Goal: Task Accomplishment & Management: Complete application form

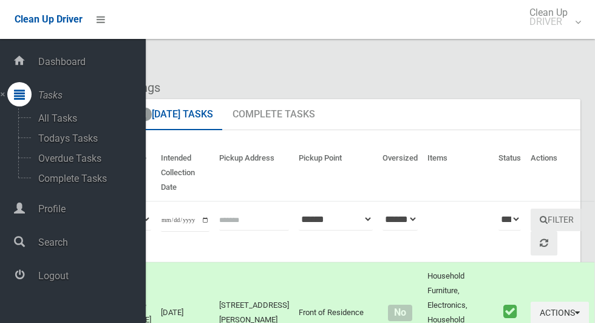
click at [50, 279] on span "Logout" at bounding box center [90, 276] width 111 height 12
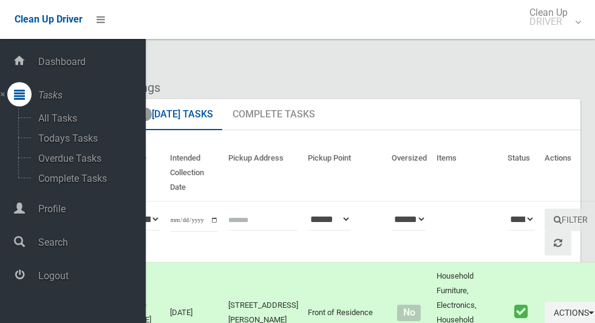
scroll to position [6231, 0]
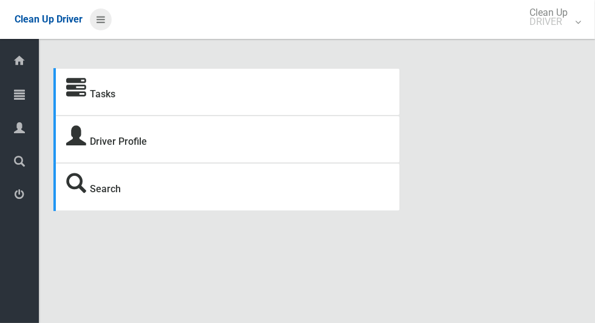
click at [105, 19] on icon at bounding box center [101, 19] width 9 height 21
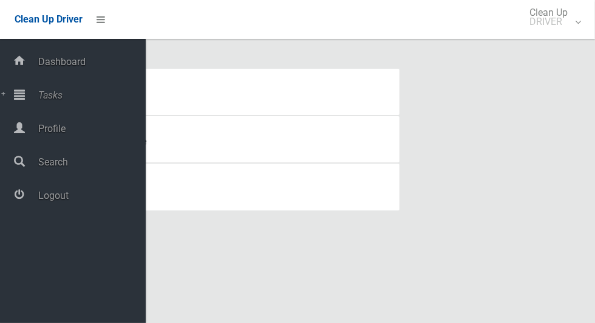
click at [39, 101] on span "Tasks" at bounding box center [90, 95] width 111 height 12
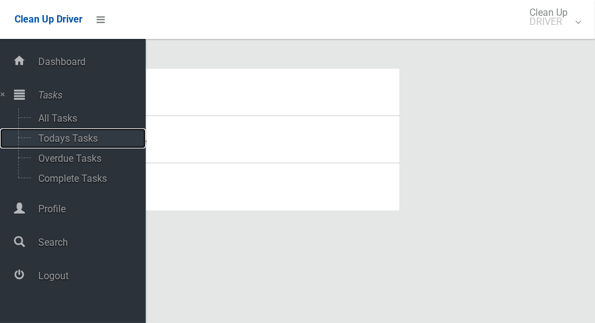
click at [50, 138] on span "Todays Tasks" at bounding box center [85, 138] width 101 height 12
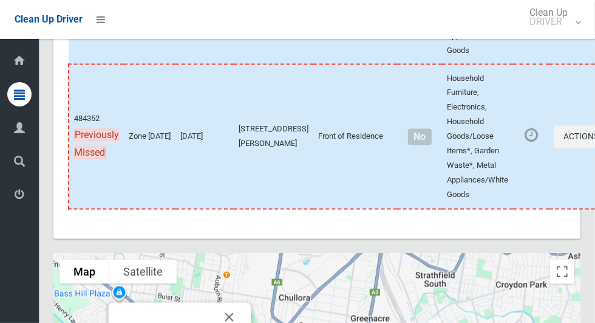
scroll to position [5866, 0]
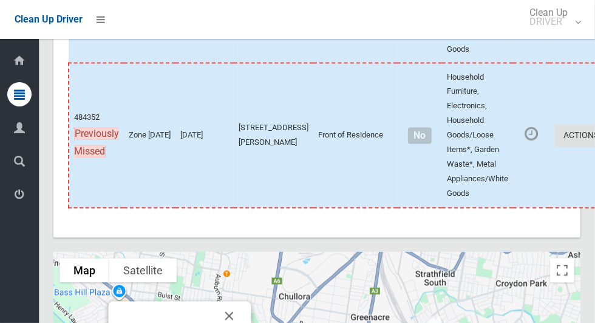
click at [555, 147] on button "Actions" at bounding box center [584, 136] width 58 height 22
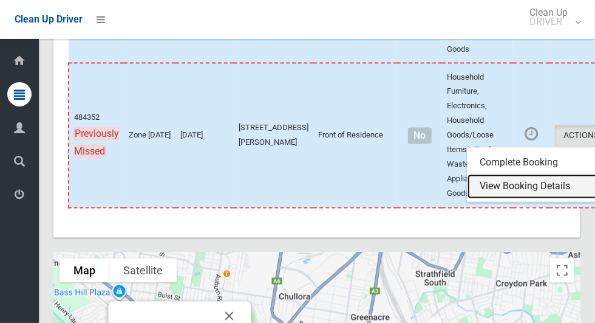
click at [501, 199] on link "View Booking Details" at bounding box center [540, 186] width 145 height 24
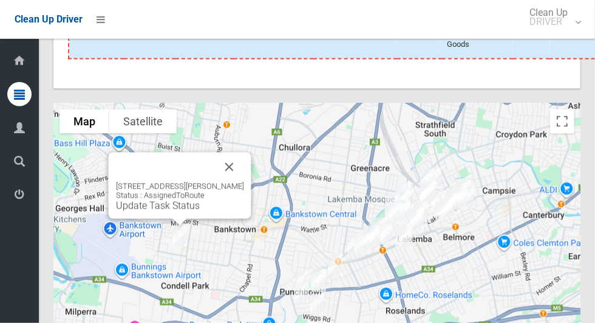
scroll to position [6018, 0]
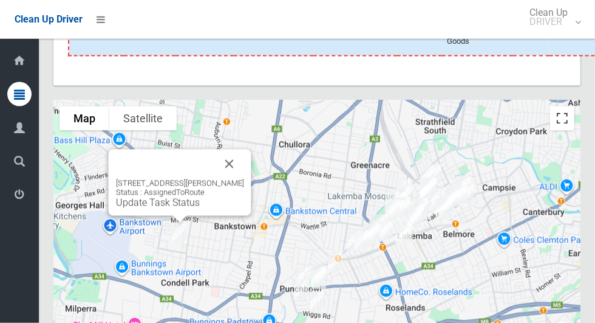
click at [563, 131] on button "Toggle fullscreen view" at bounding box center [562, 118] width 24 height 24
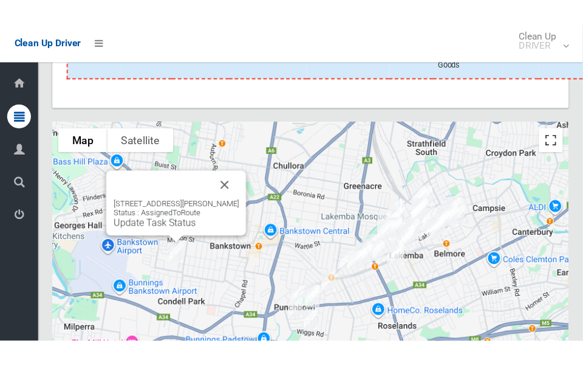
scroll to position [6477, 0]
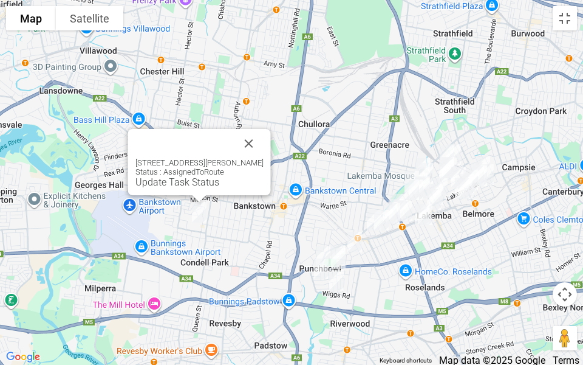
click at [264, 136] on button "Close" at bounding box center [249, 143] width 29 height 29
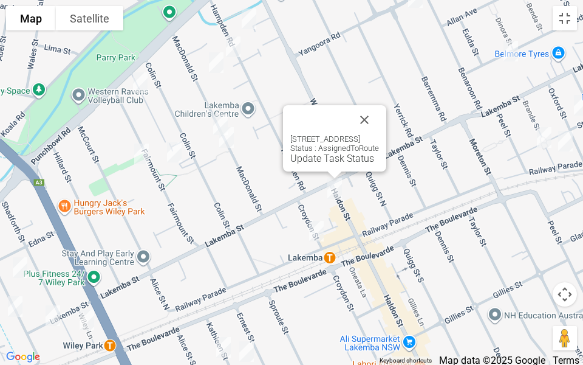
click at [379, 117] on button "Close" at bounding box center [364, 119] width 29 height 29
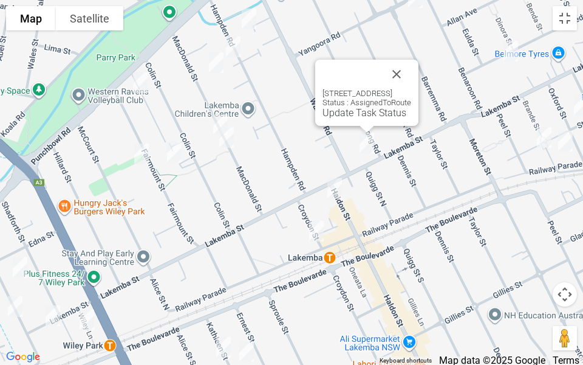
click at [411, 69] on div at bounding box center [367, 74] width 89 height 29
click at [382, 61] on div at bounding box center [353, 74] width 60 height 29
click at [411, 64] on button "Close" at bounding box center [396, 74] width 29 height 29
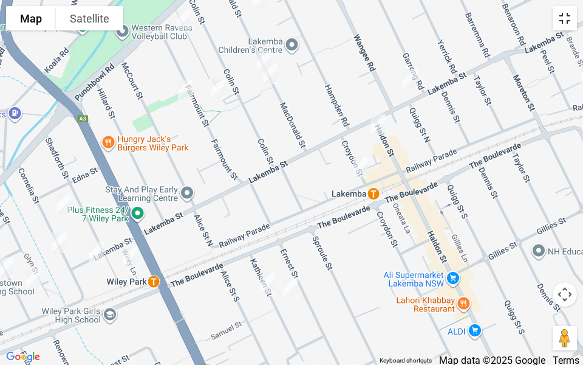
click at [575, 17] on button "Toggle fullscreen view" at bounding box center [565, 18] width 24 height 24
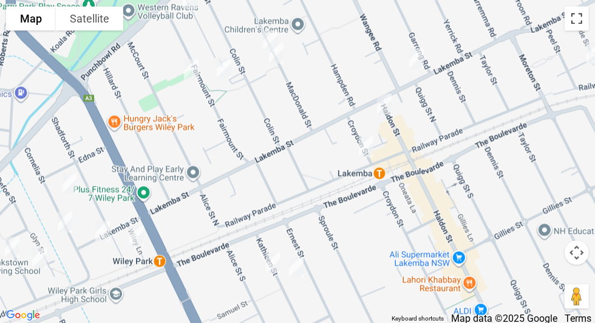
scroll to position [539, 0]
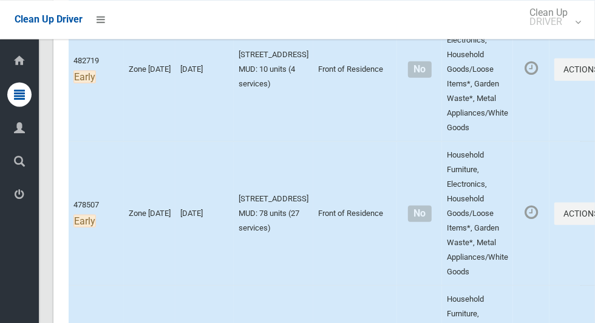
click at [269, 278] on td "[STREET_ADDRESS] MUD: 78 units (27 services)" at bounding box center [274, 213] width 80 height 144
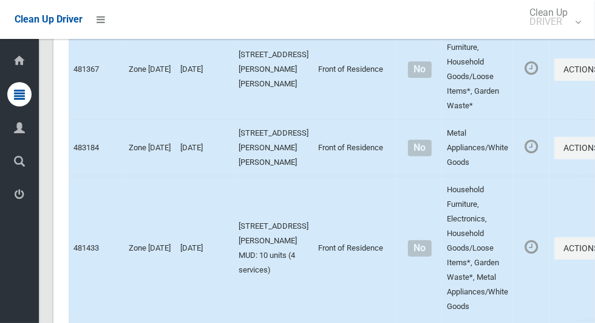
scroll to position [6100, 0]
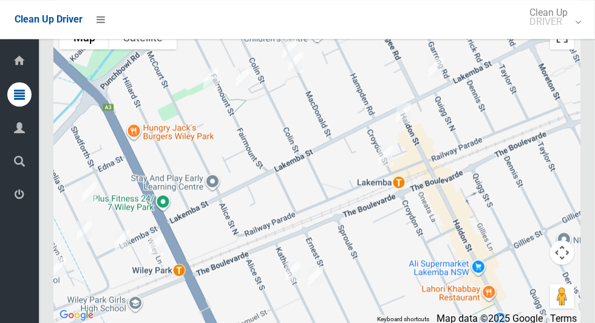
click at [564, 49] on button "Toggle fullscreen view" at bounding box center [562, 37] width 24 height 24
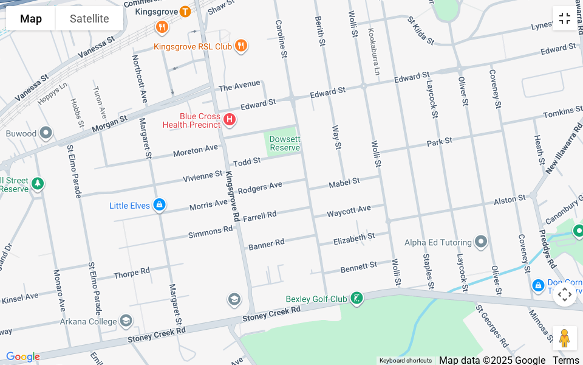
click at [573, 12] on button "Toggle fullscreen view" at bounding box center [565, 18] width 24 height 24
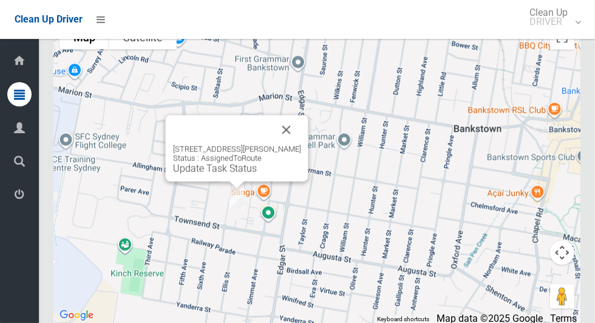
click at [301, 144] on button "Close" at bounding box center [286, 129] width 29 height 29
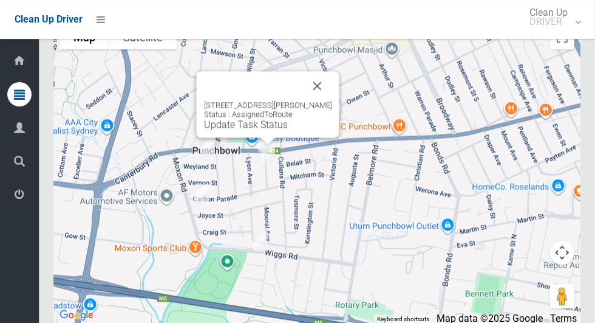
click at [332, 94] on button "Close" at bounding box center [317, 85] width 29 height 29
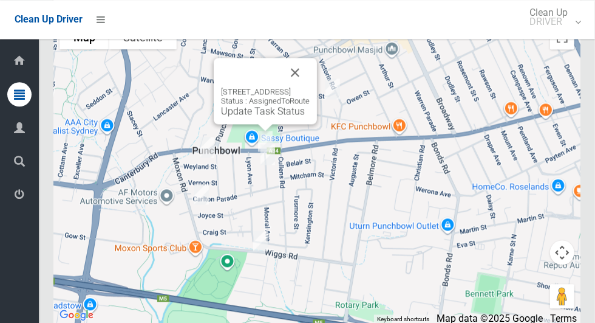
click at [236, 117] on link "Update Task Status" at bounding box center [263, 111] width 84 height 12
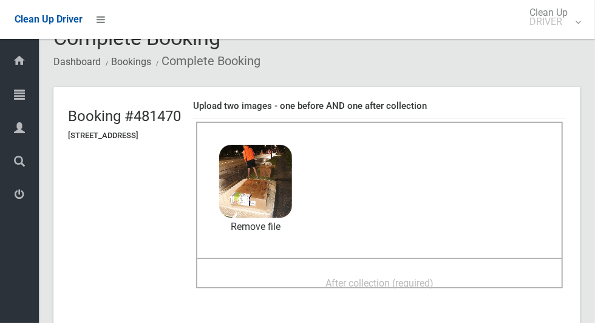
scroll to position [35, 0]
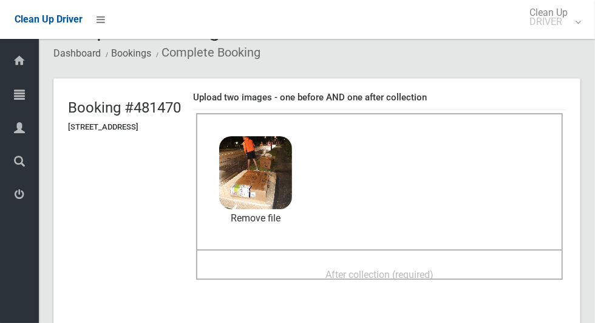
click at [353, 269] on span "After collection (required)" at bounding box center [380, 275] width 108 height 12
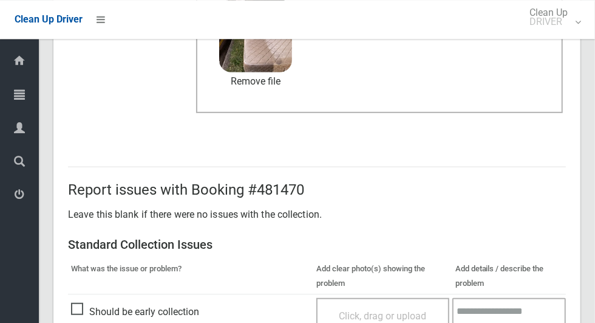
scroll to position [994, 0]
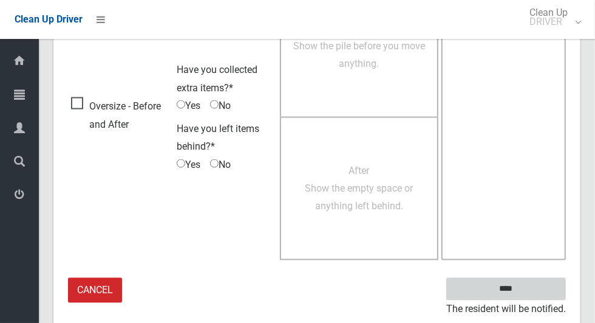
click at [527, 290] on input "****" at bounding box center [507, 289] width 120 height 22
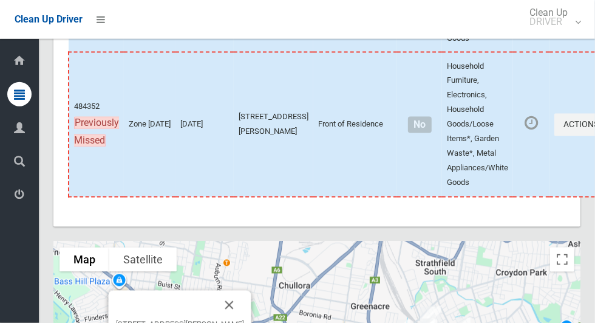
scroll to position [5878, 0]
click at [595, 128] on icon "button" at bounding box center [601, 124] width 5 height 9
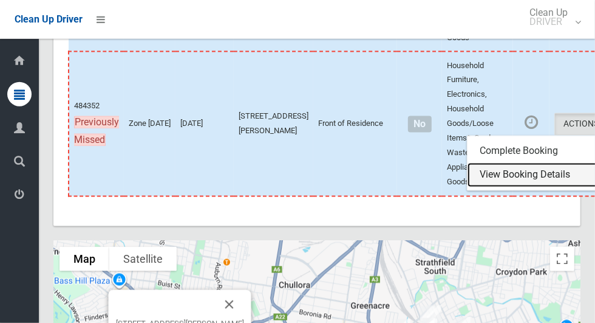
click at [510, 187] on link "View Booking Details" at bounding box center [540, 175] width 145 height 24
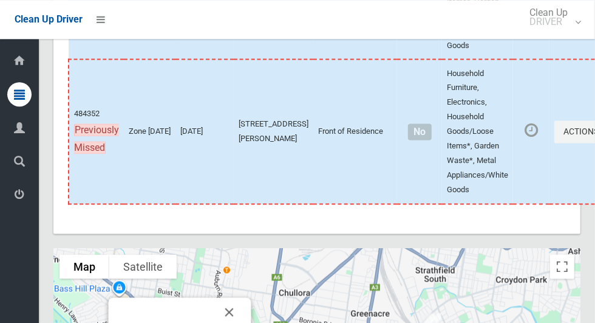
scroll to position [5871, 0]
click at [557, 142] on button "Actions" at bounding box center [584, 131] width 58 height 22
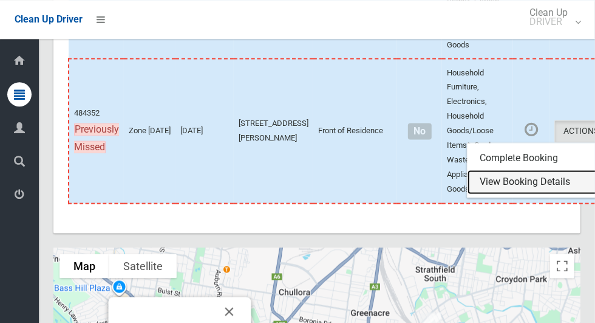
click at [496, 194] on link "View Booking Details" at bounding box center [540, 182] width 145 height 24
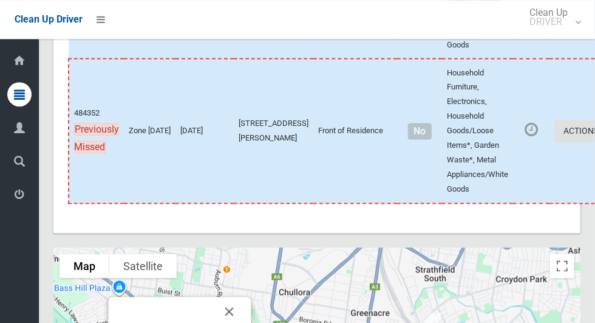
click at [557, 142] on button "Actions" at bounding box center [584, 131] width 58 height 22
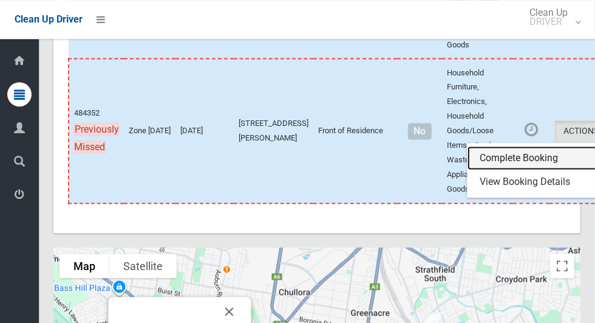
click at [487, 170] on link "Complete Booking" at bounding box center [540, 158] width 145 height 24
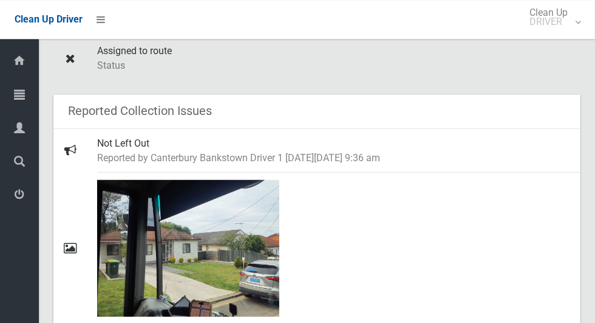
scroll to position [519, 0]
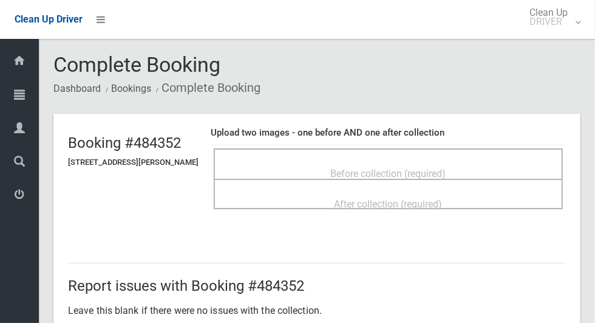
click at [371, 168] on span "Before collection (required)" at bounding box center [388, 174] width 115 height 12
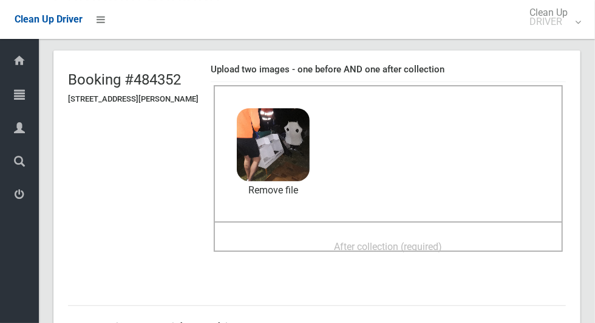
scroll to position [64, 0]
click at [349, 241] on span "After collection (required)" at bounding box center [389, 246] width 108 height 12
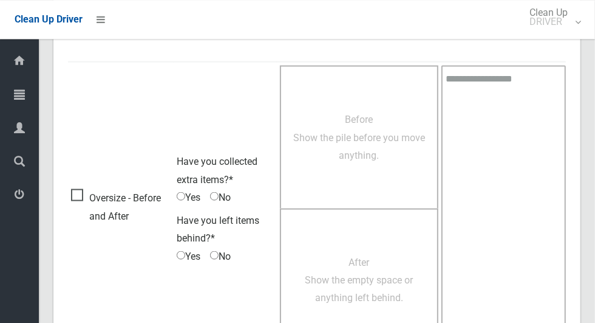
scroll to position [994, 0]
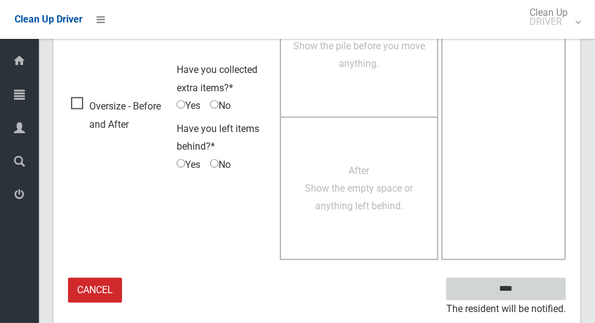
click at [527, 291] on input "****" at bounding box center [507, 289] width 120 height 22
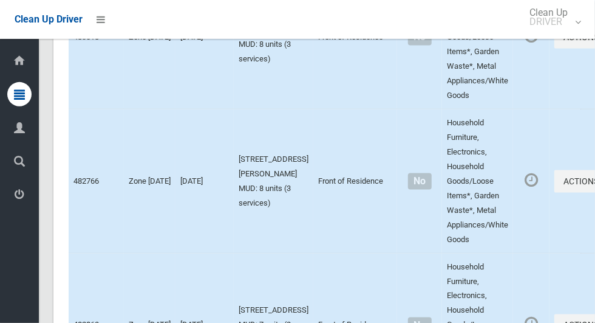
scroll to position [6100, 0]
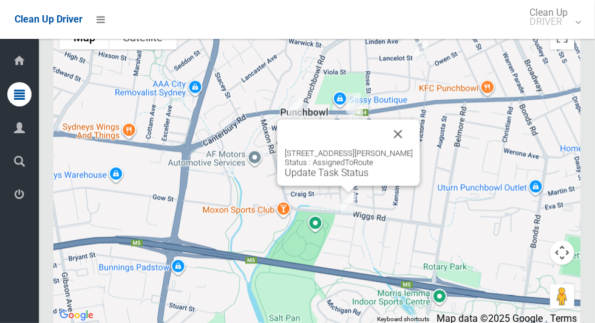
click at [405, 148] on button "Close" at bounding box center [398, 133] width 29 height 29
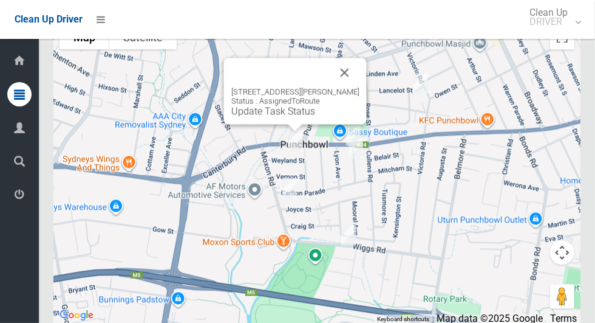
click at [360, 87] on button "Close" at bounding box center [345, 72] width 29 height 29
click at [358, 86] on button "Close" at bounding box center [345, 72] width 29 height 29
click at [275, 117] on link "Update Task Status" at bounding box center [273, 111] width 84 height 12
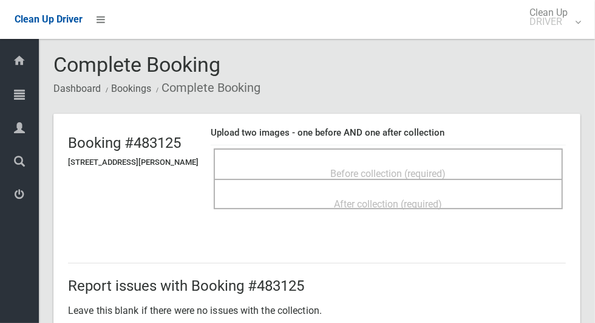
click at [391, 168] on span "Before collection (required)" at bounding box center [388, 174] width 115 height 12
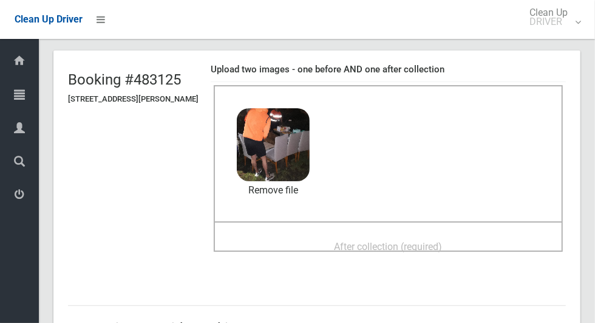
scroll to position [91, 0]
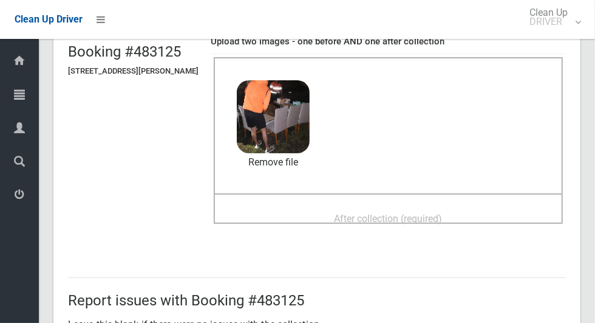
click at [393, 213] on span "After collection (required)" at bounding box center [389, 219] width 108 height 12
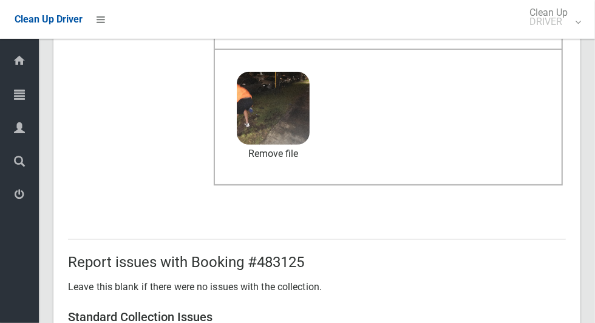
scroll to position [628, 0]
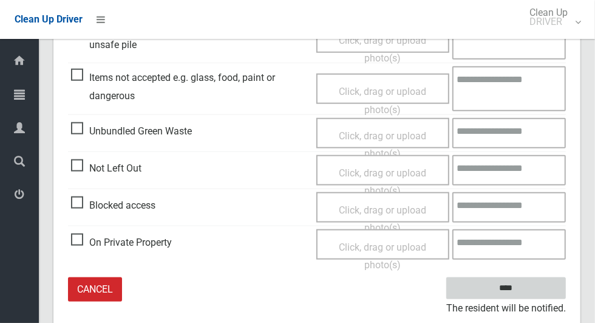
click at [527, 289] on input "****" at bounding box center [507, 288] width 120 height 22
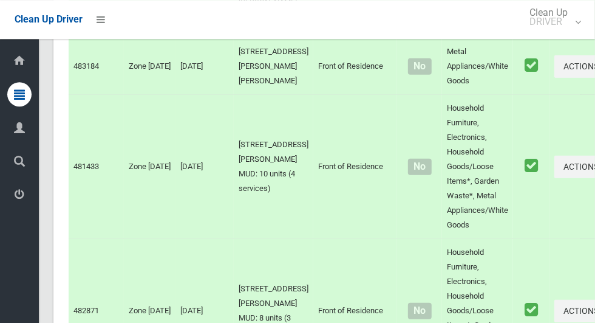
scroll to position [6100, 0]
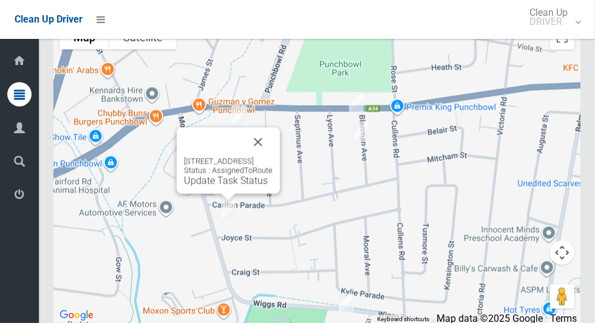
click at [273, 151] on button "Close" at bounding box center [258, 141] width 29 height 29
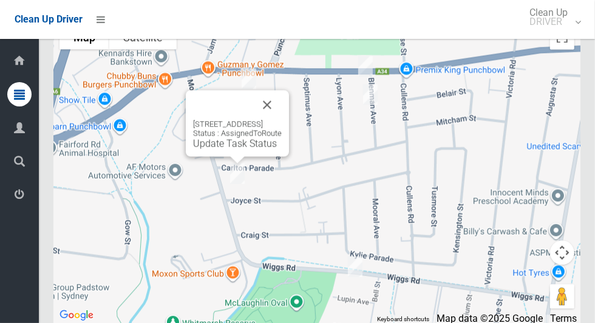
click at [214, 149] on link "Update Task Status" at bounding box center [235, 143] width 84 height 12
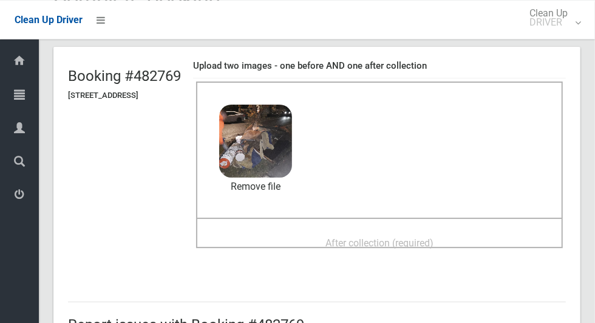
scroll to position [57, 0]
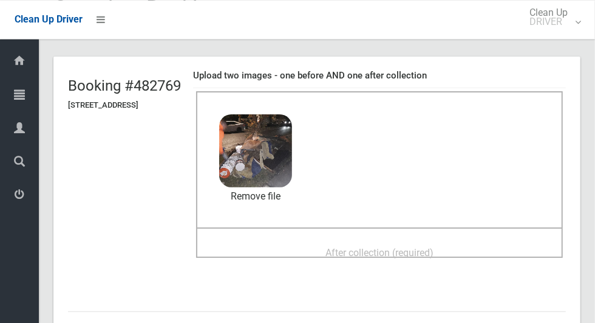
click at [312, 256] on div "After collection (required)" at bounding box center [380, 252] width 340 height 22
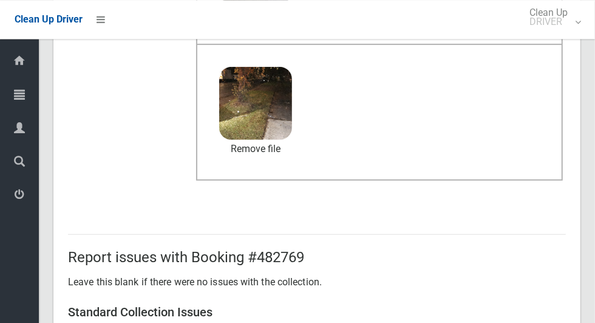
scroll to position [994, 0]
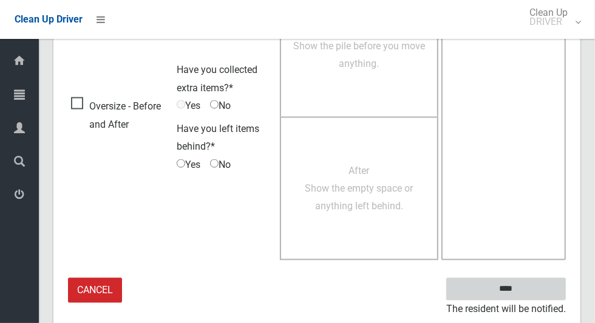
click at [527, 286] on input "****" at bounding box center [507, 289] width 120 height 22
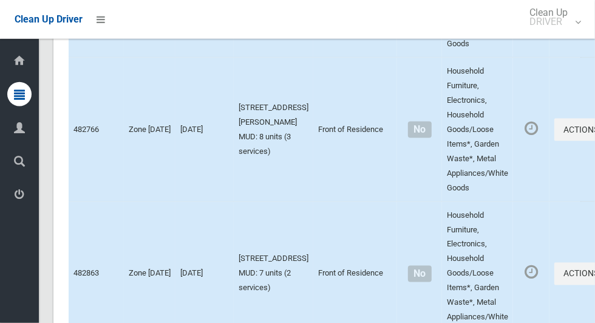
scroll to position [6100, 0]
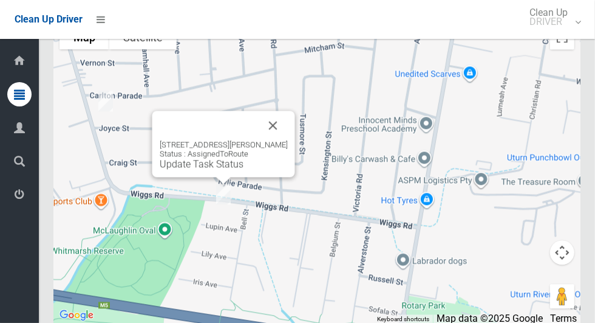
click at [207, 170] on link "Update Task Status" at bounding box center [202, 164] width 84 height 12
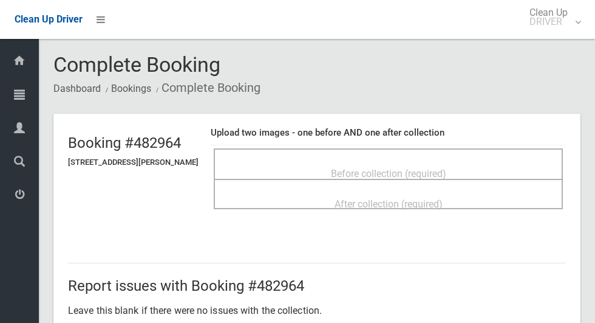
click at [308, 163] on div "Before collection (required)" at bounding box center [388, 173] width 323 height 22
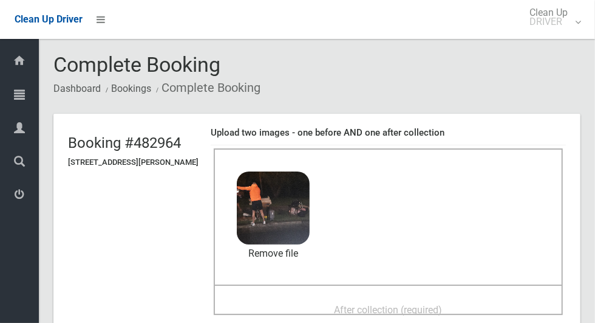
click at [304, 298] on div "After collection (required)" at bounding box center [388, 309] width 323 height 22
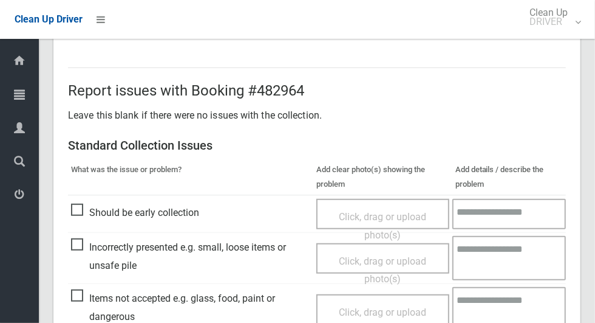
scroll to position [628, 0]
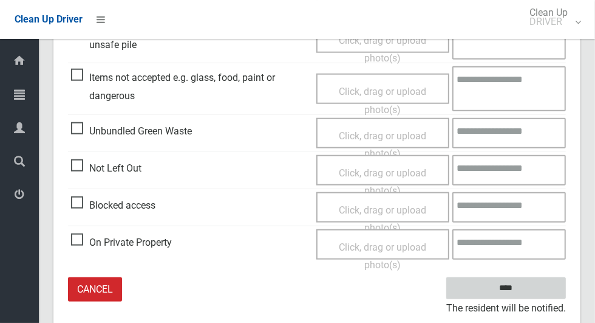
click at [527, 293] on input "****" at bounding box center [507, 288] width 120 height 22
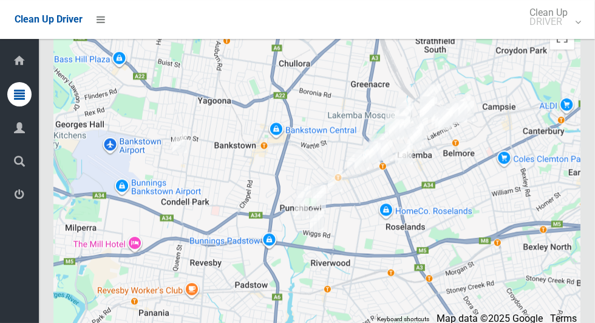
scroll to position [6100, 0]
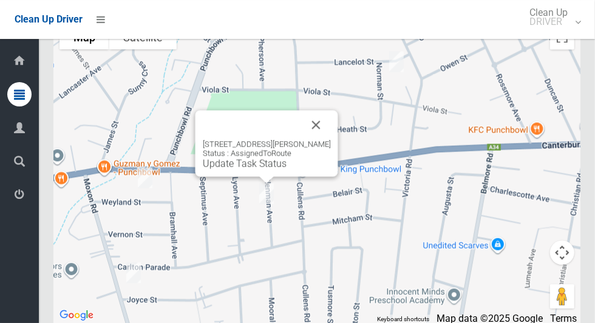
click at [244, 169] on link "Update Task Status" at bounding box center [245, 163] width 84 height 12
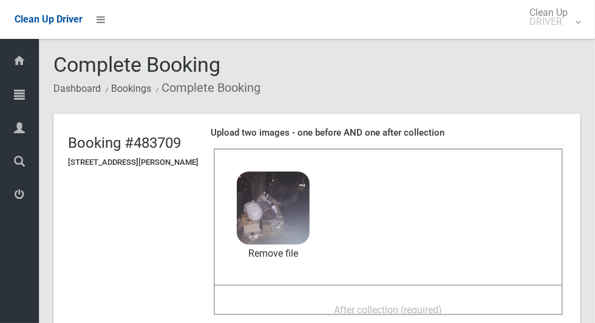
click at [371, 304] on span "After collection (required)" at bounding box center [389, 310] width 108 height 12
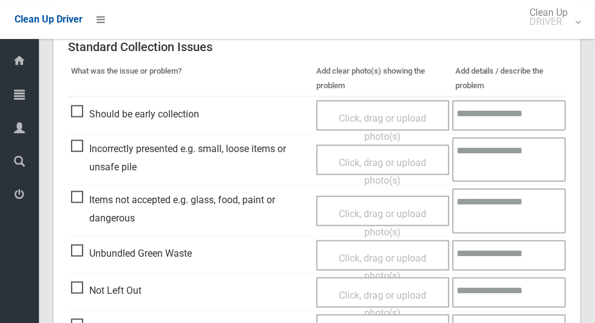
scroll to position [994, 0]
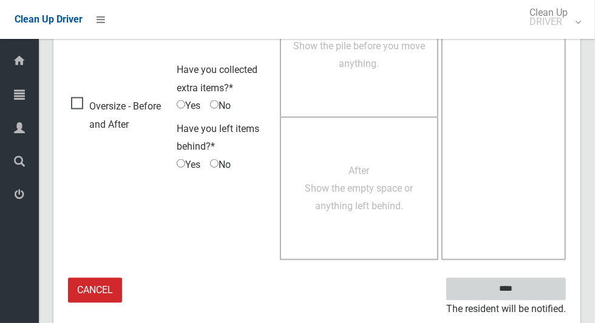
click at [532, 289] on input "****" at bounding box center [507, 289] width 120 height 22
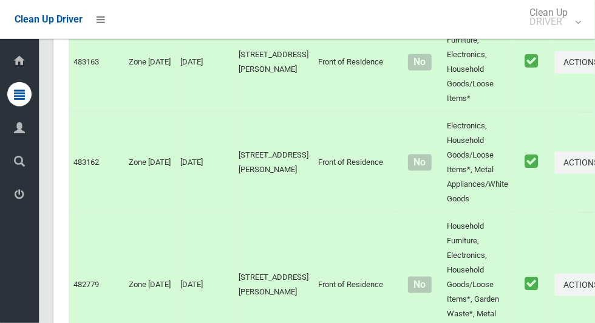
scroll to position [6100, 0]
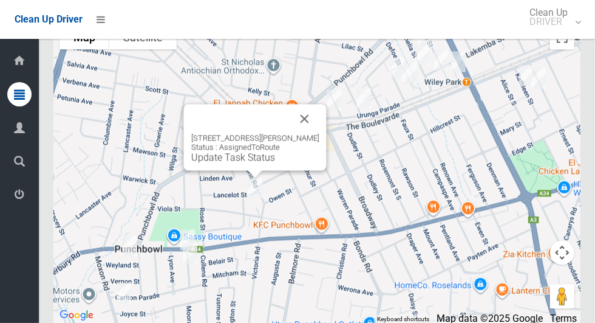
click at [228, 163] on link "Update Task Status" at bounding box center [233, 157] width 84 height 12
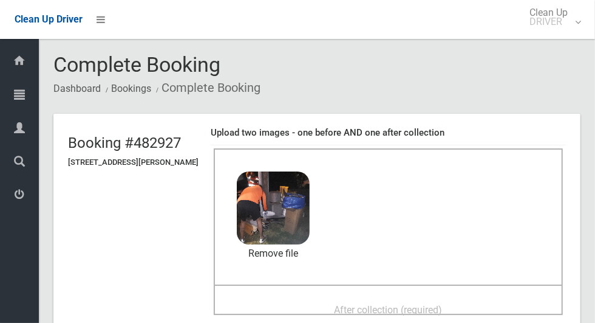
click at [309, 302] on div "After collection (required)" at bounding box center [388, 309] width 323 height 22
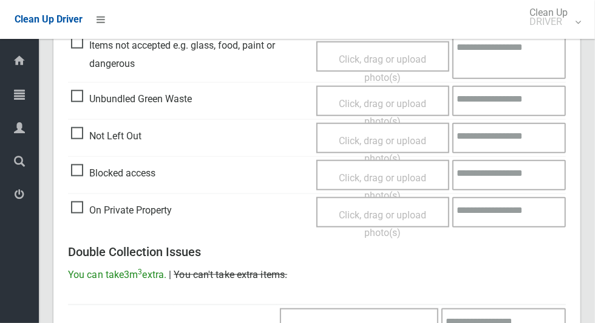
scroll to position [994, 0]
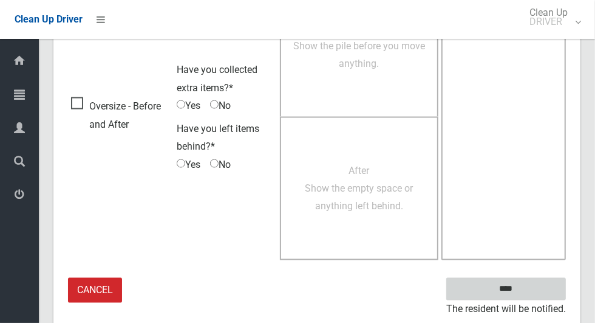
click at [533, 290] on input "****" at bounding box center [507, 289] width 120 height 22
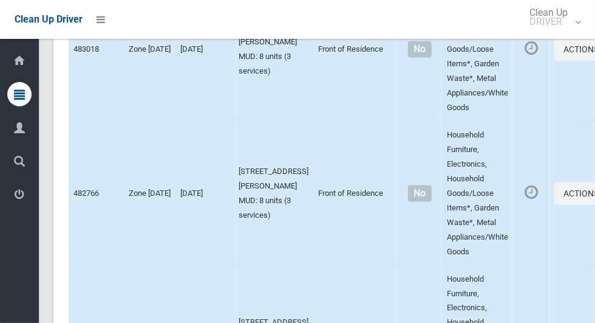
scroll to position [6100, 0]
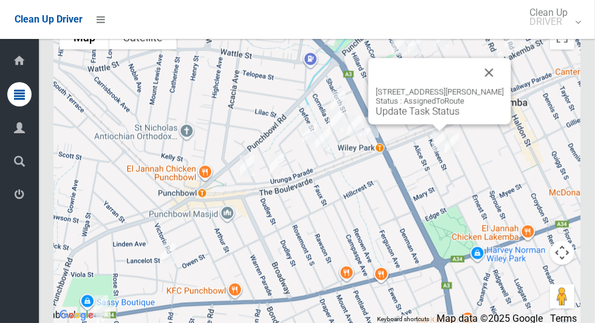
click at [504, 87] on button "Close" at bounding box center [489, 72] width 29 height 29
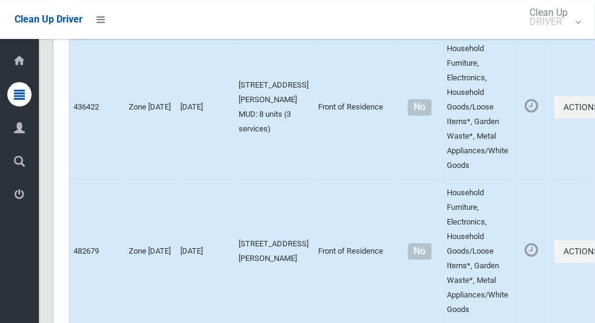
scroll to position [0, 0]
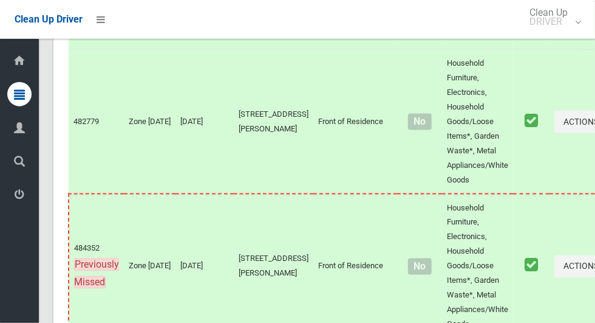
scroll to position [6100, 0]
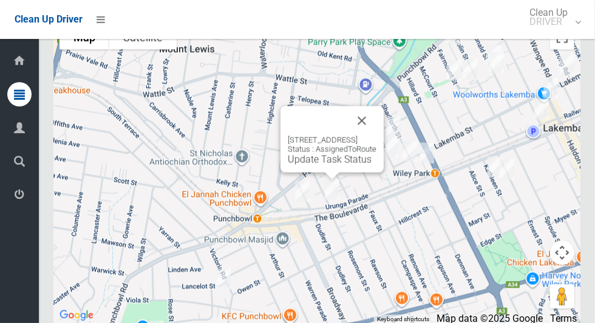
click at [377, 135] on button "Close" at bounding box center [362, 120] width 29 height 29
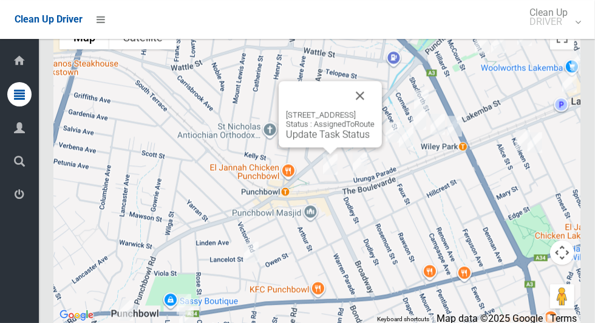
click at [375, 140] on div "38 Urunga Parade, PUNCHBOWL NSW 2196 Status : AssignedToRoute Update Task Status" at bounding box center [330, 125] width 89 height 30
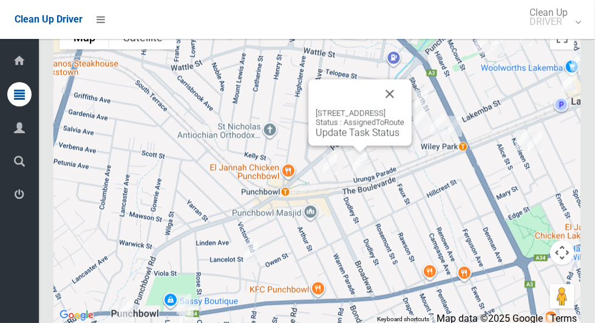
click at [405, 106] on button "Close" at bounding box center [389, 93] width 29 height 29
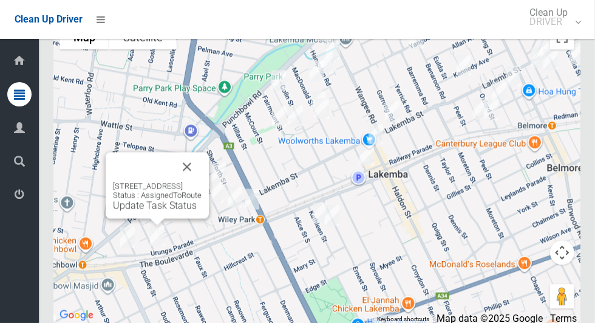
click at [202, 181] on button "Close" at bounding box center [187, 166] width 29 height 29
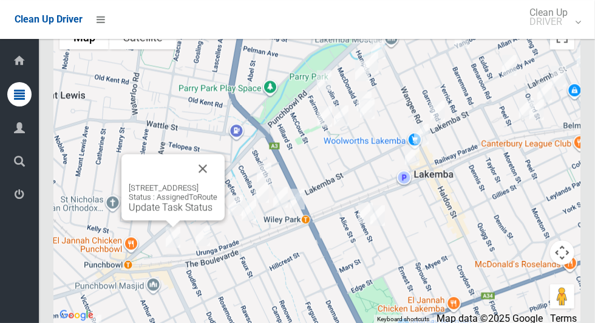
click at [145, 213] on link "Update Task Status" at bounding box center [171, 207] width 84 height 12
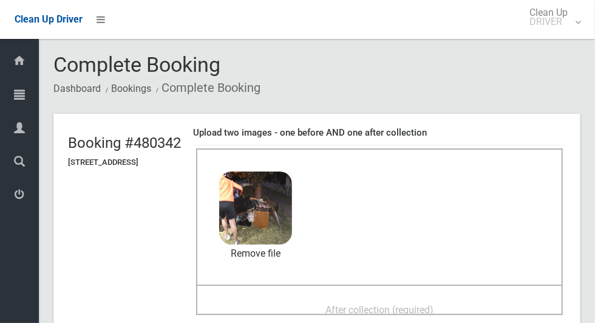
click at [321, 298] on div "After collection (required)" at bounding box center [380, 309] width 340 height 22
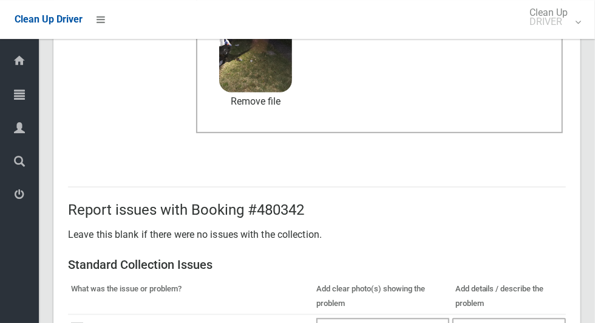
scroll to position [994, 0]
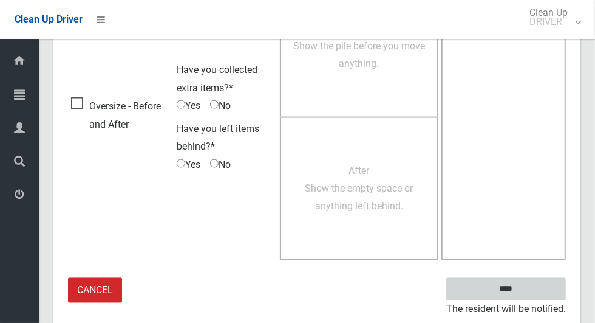
click at [523, 285] on input "****" at bounding box center [507, 289] width 120 height 22
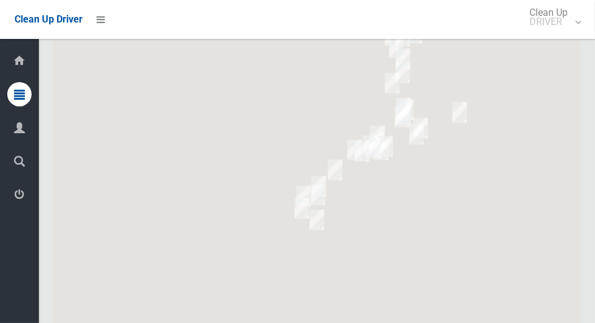
scroll to position [6100, 0]
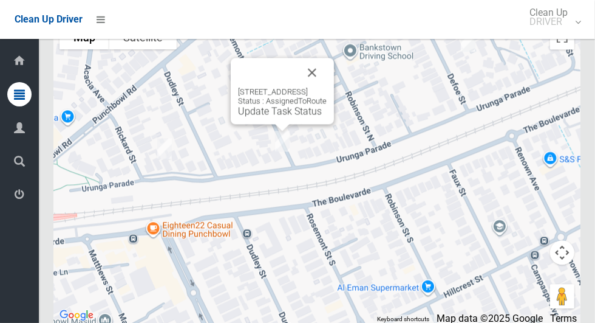
click at [271, 117] on link "Update Task Status" at bounding box center [280, 111] width 84 height 12
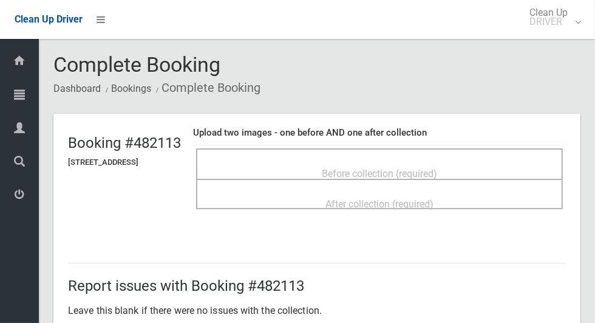
click at [358, 162] on div "Before collection (required)" at bounding box center [380, 173] width 340 height 22
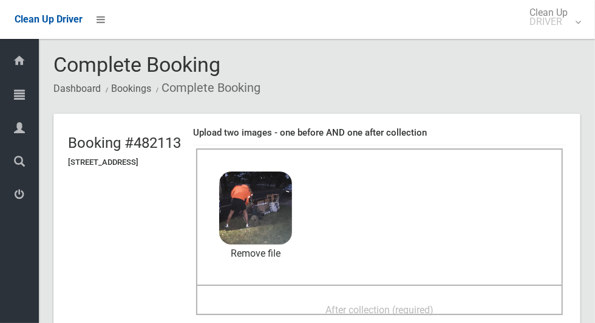
click at [299, 298] on div "After collection (required)" at bounding box center [380, 309] width 340 height 22
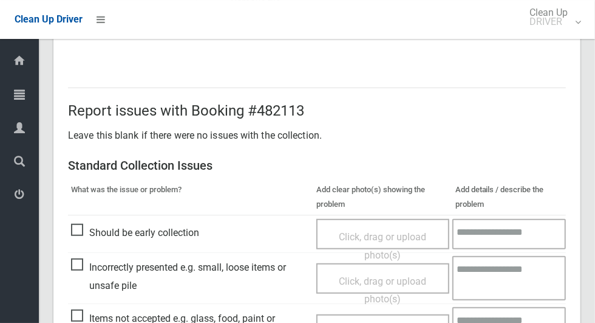
scroll to position [994, 0]
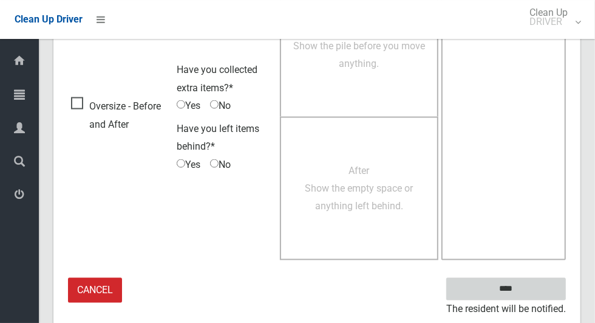
click at [527, 291] on input "****" at bounding box center [507, 289] width 120 height 22
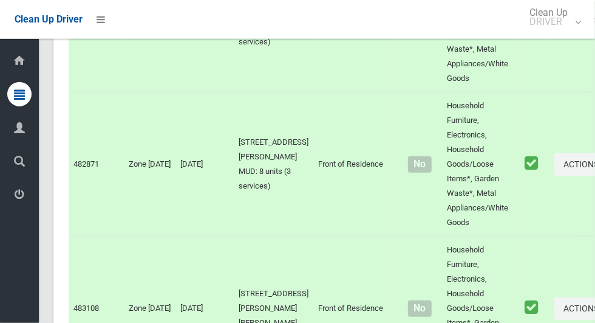
scroll to position [6100, 0]
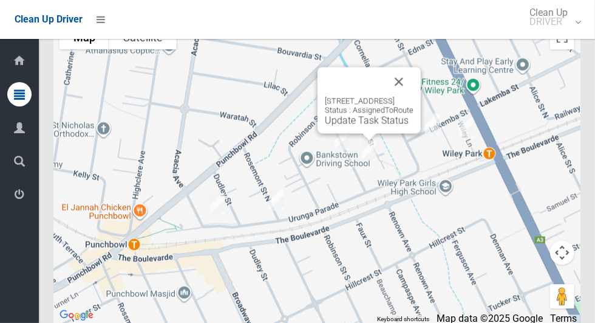
click at [414, 90] on button "Close" at bounding box center [399, 81] width 29 height 29
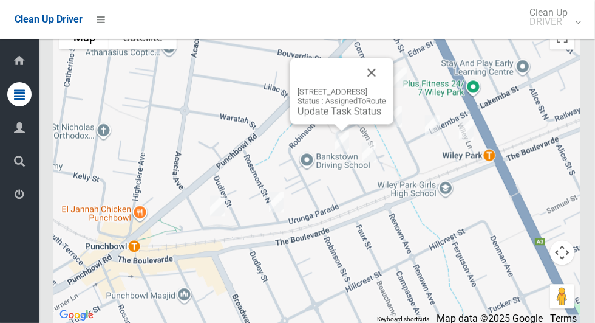
click at [321, 124] on div "[STREET_ADDRESS] Status : AssignedToRoute Update Task Status" at bounding box center [341, 91] width 103 height 66
click at [327, 117] on link "Update Task Status" at bounding box center [340, 111] width 84 height 12
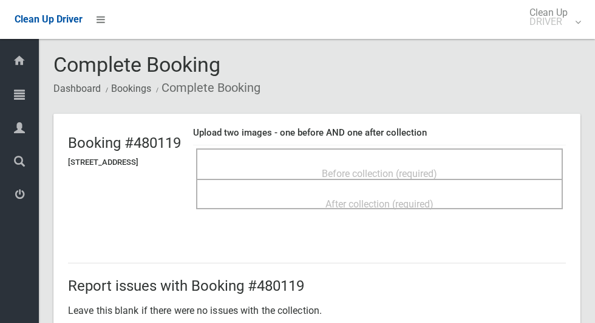
click at [330, 162] on div "Before collection (required)" at bounding box center [380, 173] width 340 height 22
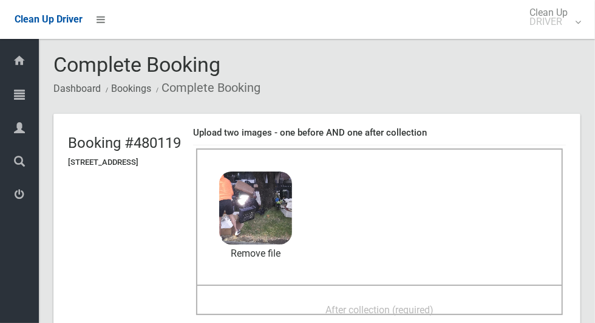
click at [351, 304] on span "After collection (required)" at bounding box center [380, 310] width 108 height 12
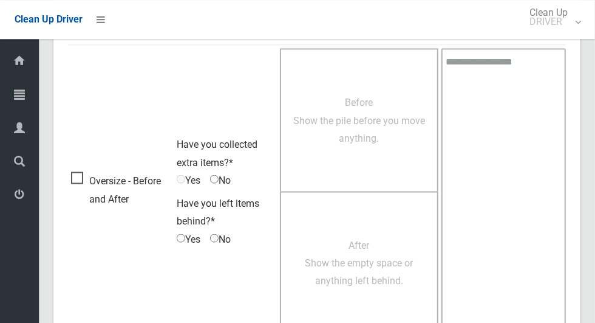
scroll to position [994, 0]
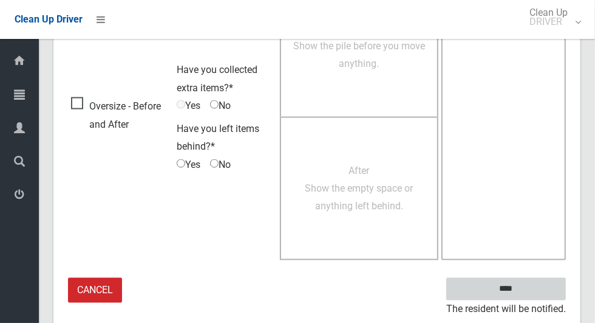
click at [512, 288] on input "****" at bounding box center [507, 289] width 120 height 22
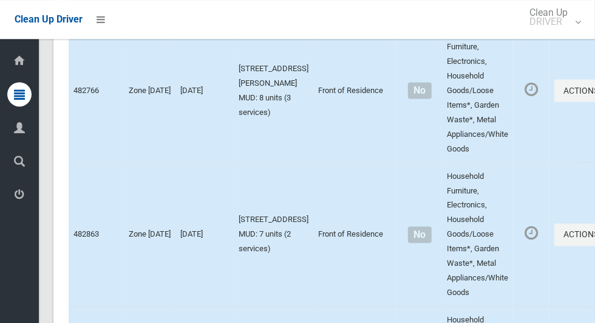
scroll to position [6100, 0]
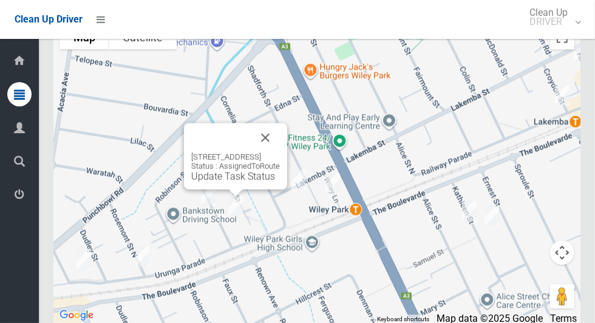
click at [229, 182] on link "Update Task Status" at bounding box center [233, 176] width 84 height 12
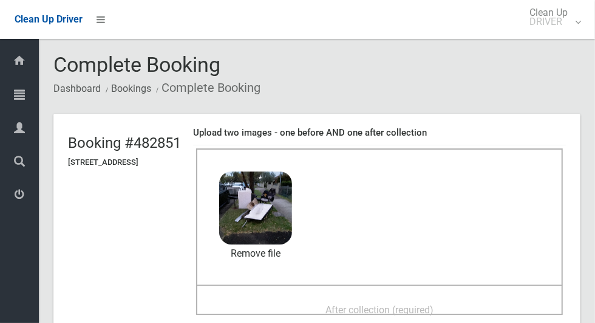
click at [349, 281] on div "Before collection (required) 2.6 MB 2025-09-1705.47.188256705574404378822.jpg C…" at bounding box center [379, 216] width 367 height 136
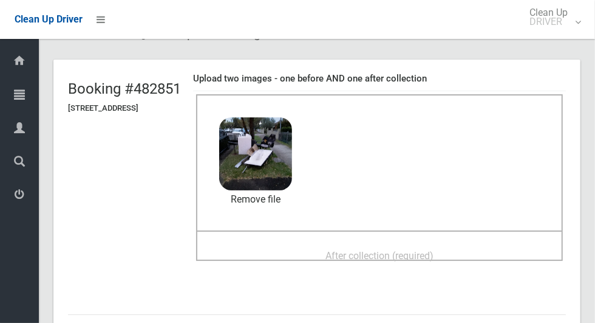
scroll to position [55, 0]
click at [355, 253] on span "After collection (required)" at bounding box center [380, 255] width 108 height 12
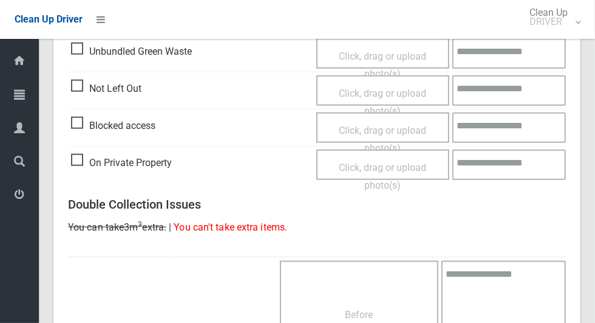
scroll to position [994, 0]
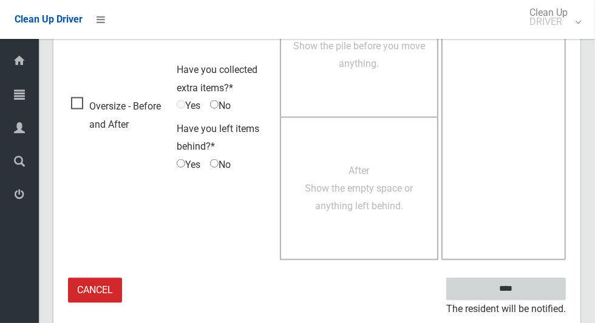
click at [535, 281] on input "****" at bounding box center [507, 289] width 120 height 22
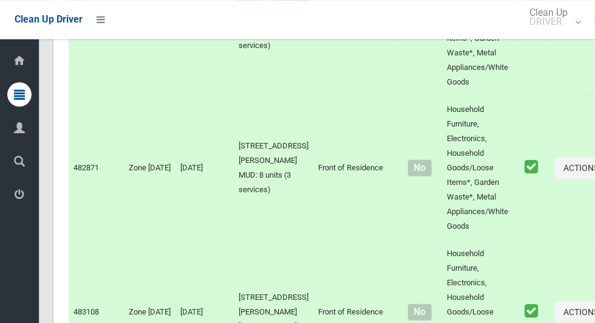
scroll to position [6100, 0]
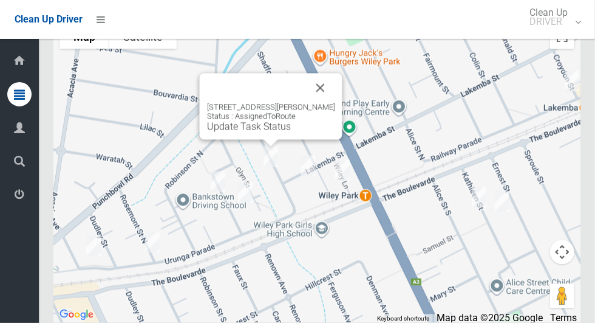
click at [324, 94] on button "Close" at bounding box center [320, 88] width 29 height 29
click at [335, 101] on button "Close" at bounding box center [320, 88] width 29 height 29
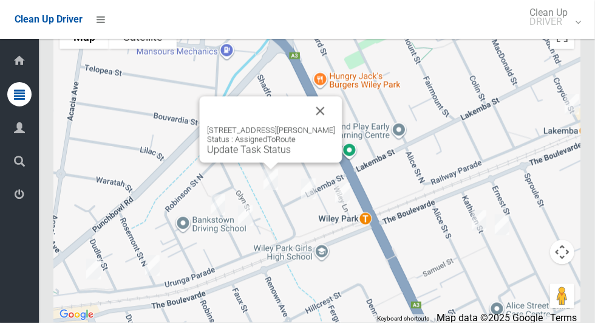
click at [334, 126] on button "Close" at bounding box center [320, 111] width 29 height 29
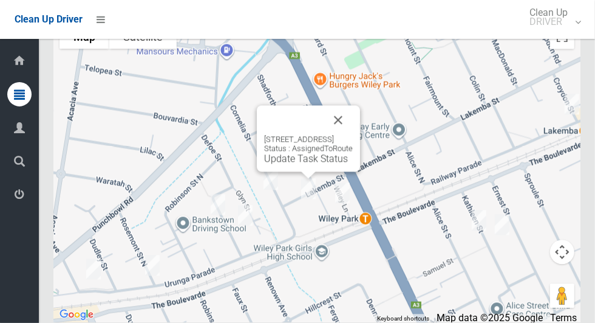
click at [353, 127] on button "Close" at bounding box center [338, 120] width 29 height 29
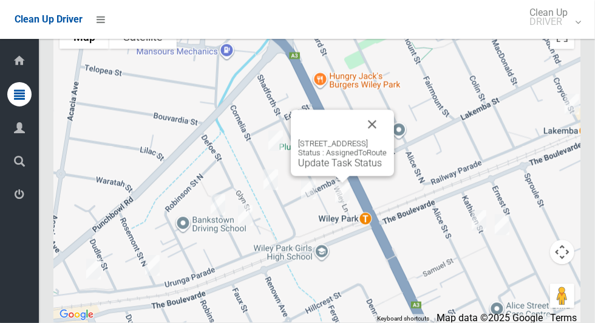
click at [387, 139] on button "Close" at bounding box center [372, 124] width 29 height 29
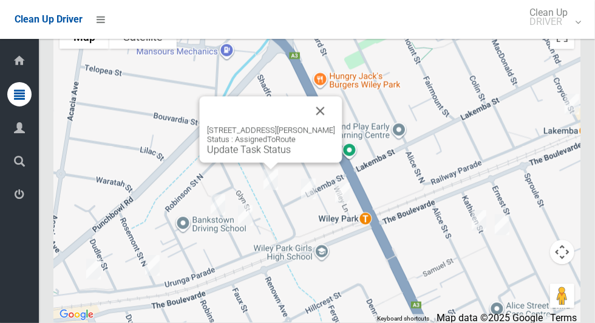
click at [247, 163] on div "18 Cornelia Street, WILEY PARK NSW 2195 Status : AssignedToRoute Update Task St…" at bounding box center [271, 130] width 143 height 66
click at [238, 156] on link "Update Task Status" at bounding box center [249, 150] width 84 height 12
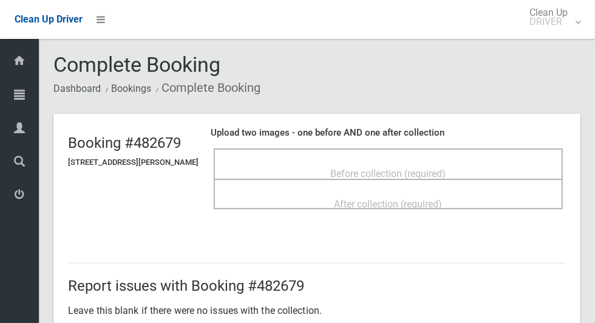
click at [262, 168] on div "Before collection (required)" at bounding box center [388, 173] width 323 height 22
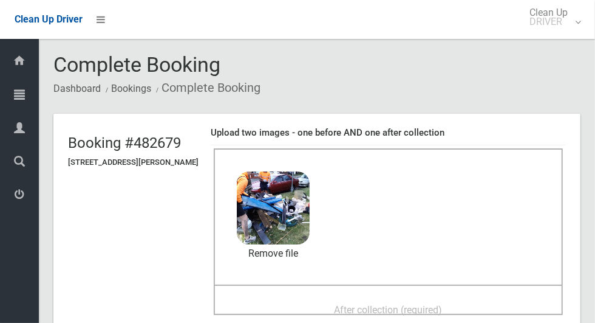
click at [329, 298] on div "After collection (required)" at bounding box center [388, 309] width 323 height 22
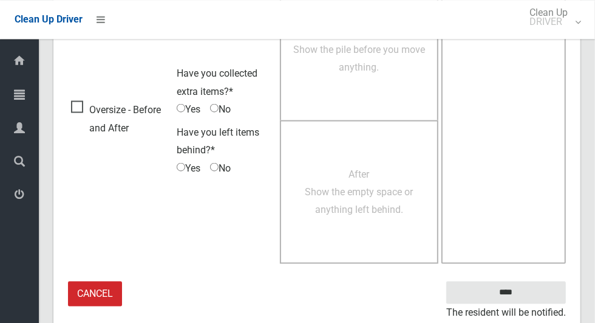
scroll to position [994, 0]
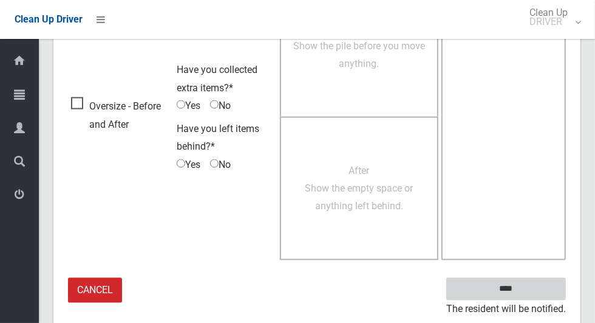
click at [527, 296] on input "****" at bounding box center [507, 289] width 120 height 22
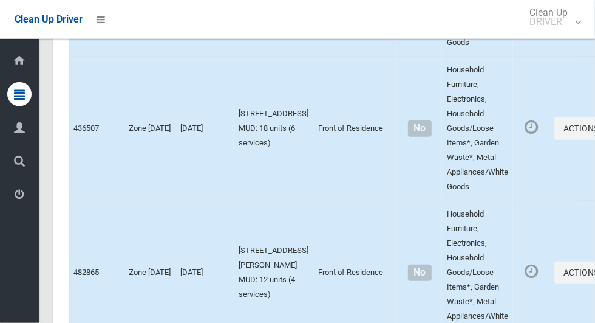
scroll to position [6100, 0]
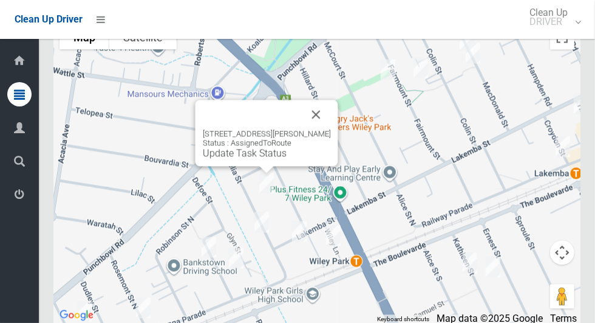
click at [233, 159] on link "Update Task Status" at bounding box center [245, 153] width 84 height 12
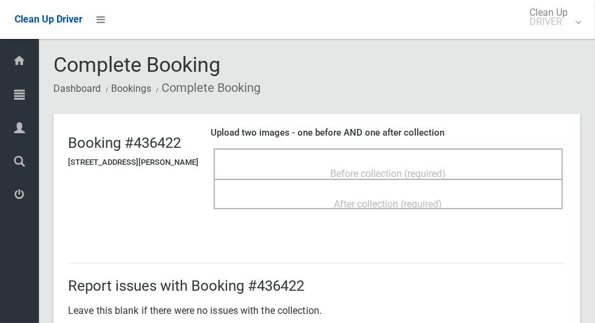
click at [346, 172] on span "Before collection (required)" at bounding box center [388, 174] width 115 height 12
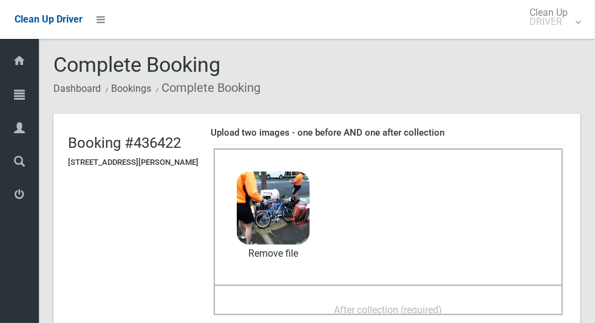
click at [406, 304] on span "After collection (required)" at bounding box center [389, 310] width 108 height 12
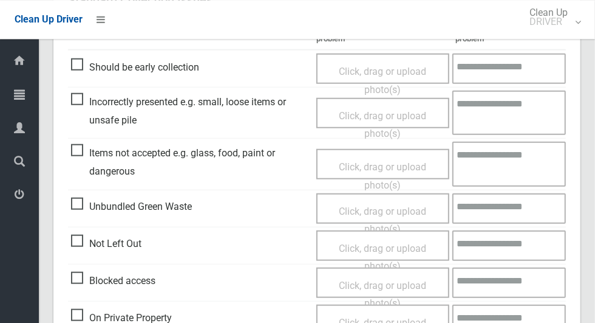
scroll to position [628, 0]
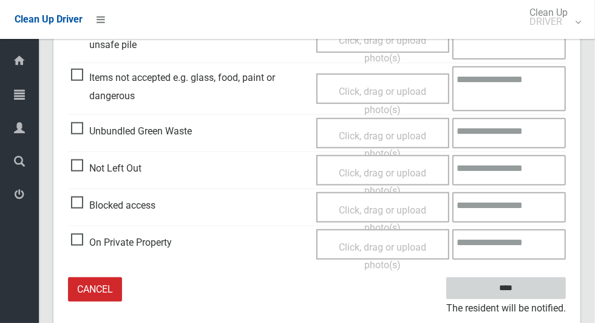
click at [527, 289] on input "****" at bounding box center [507, 288] width 120 height 22
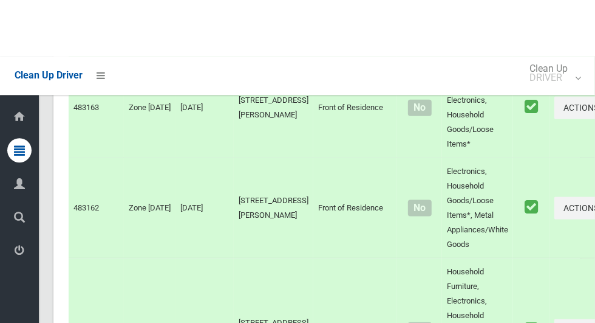
scroll to position [6100, 0]
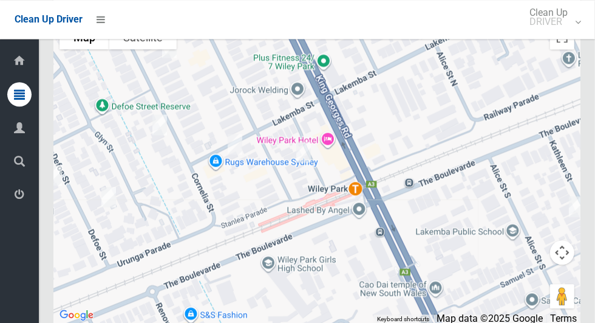
click at [233, 188] on div at bounding box center [316, 171] width 527 height 304
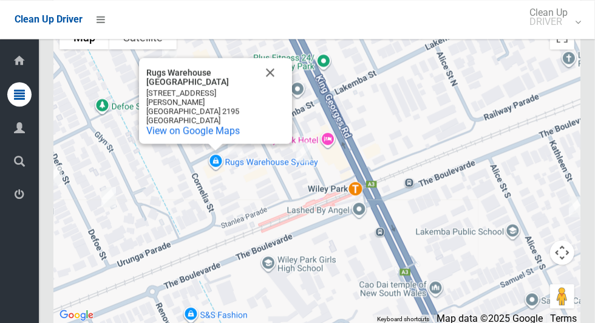
click at [307, 196] on div "Rugs Warehouse Sydney Rugs Warehouse Sydney Unit 11/13-15 Cornelia St Wiley Par…" at bounding box center [316, 171] width 527 height 304
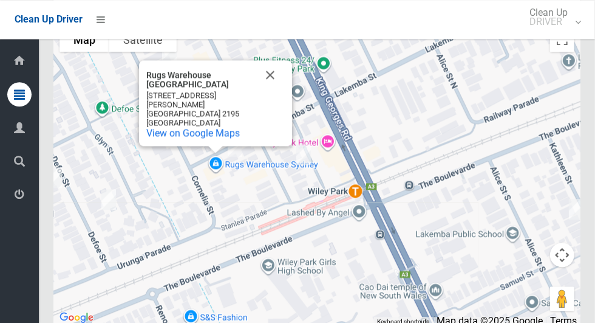
click at [279, 89] on button "Close" at bounding box center [270, 74] width 29 height 29
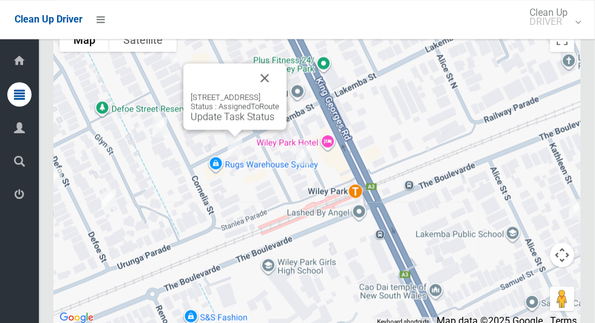
click at [211, 122] on link "Update Task Status" at bounding box center [233, 117] width 84 height 12
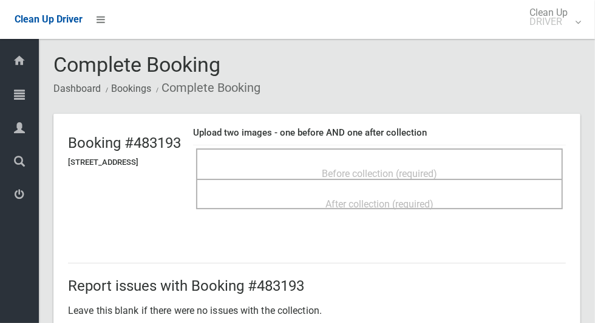
click at [335, 166] on div "Before collection (required)" at bounding box center [380, 173] width 340 height 22
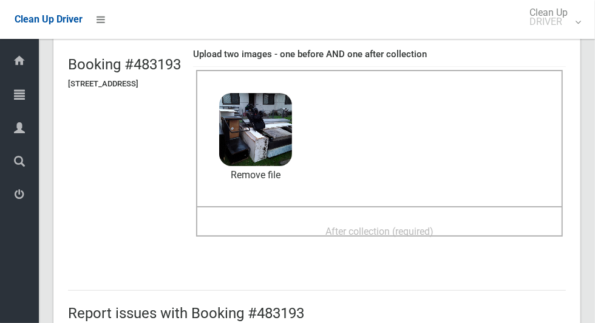
scroll to position [77, 0]
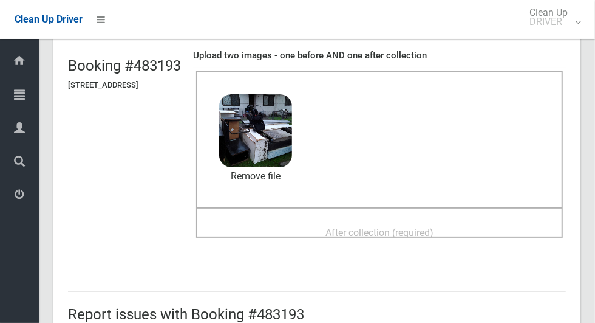
click at [379, 233] on span "After collection (required)" at bounding box center [380, 233] width 108 height 12
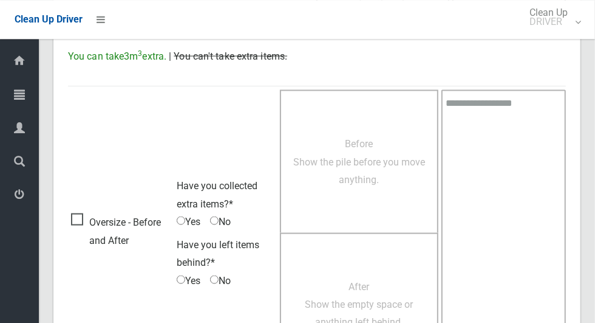
scroll to position [994, 0]
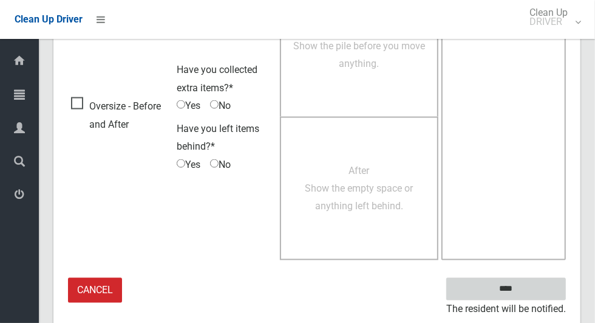
click at [527, 292] on input "****" at bounding box center [507, 289] width 120 height 22
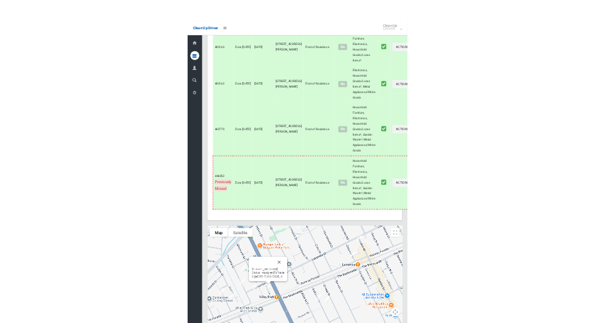
scroll to position [5528, 0]
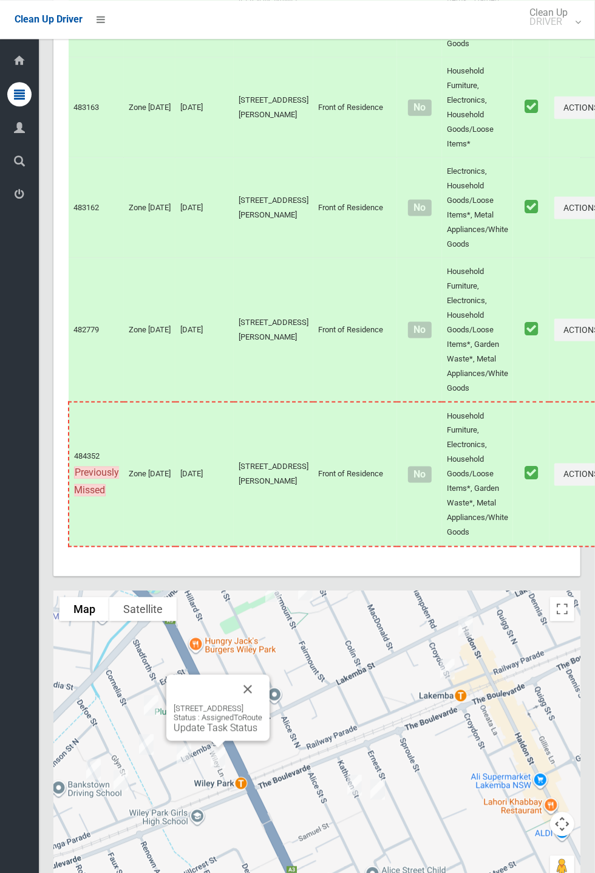
click at [5, 322] on div "Dashboard Tasks All Tasks Todays Tasks Overdue Tasks Complete Tasks Profile Sea…" at bounding box center [19, 456] width 39 height 834
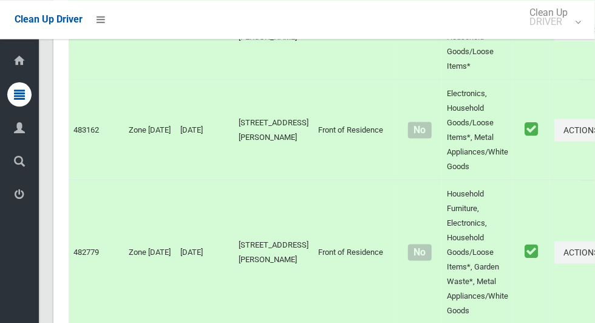
scroll to position [6099, 0]
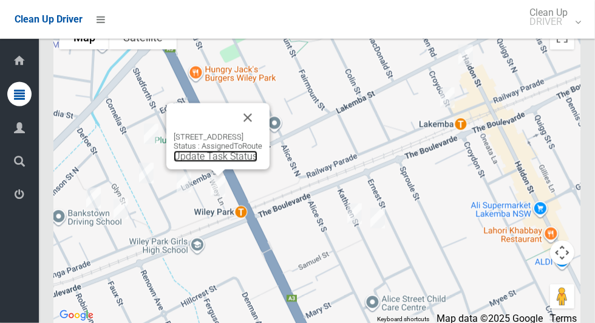
click at [197, 162] on link "Update Task Status" at bounding box center [216, 157] width 84 height 12
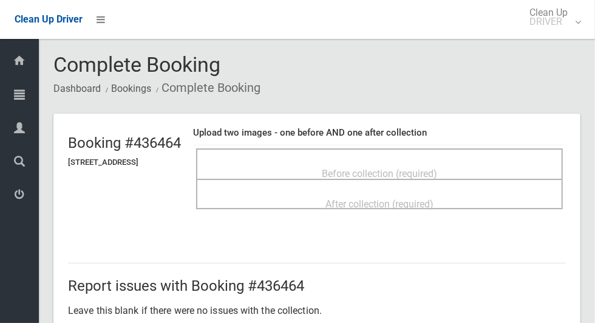
click at [303, 164] on div "Before collection (required)" at bounding box center [380, 173] width 340 height 22
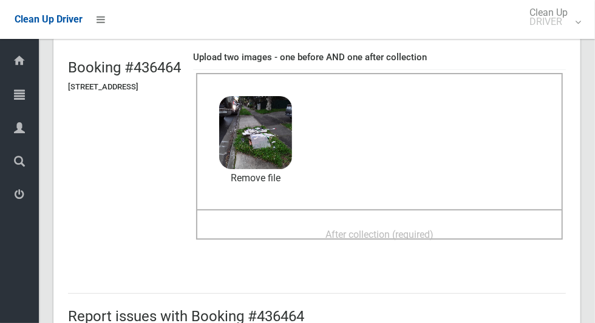
scroll to position [92, 0]
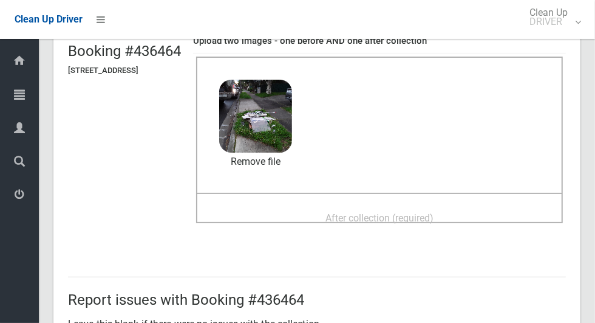
click at [357, 212] on span "After collection (required)" at bounding box center [380, 218] width 108 height 12
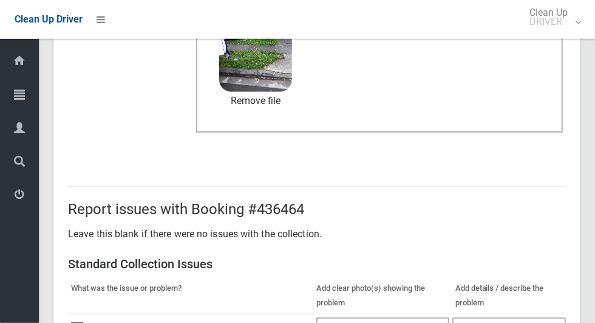
scroll to position [628, 0]
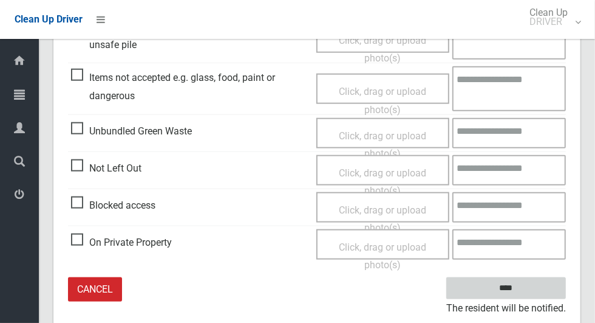
click at [527, 285] on input "****" at bounding box center [507, 288] width 120 height 22
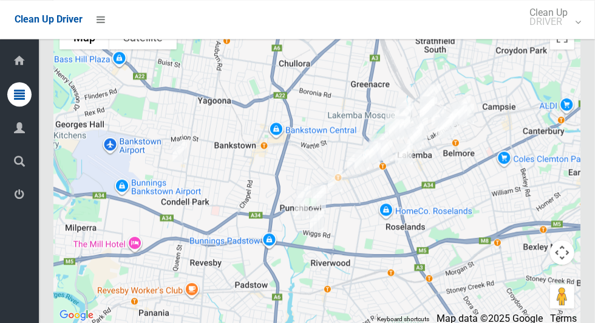
scroll to position [6099, 0]
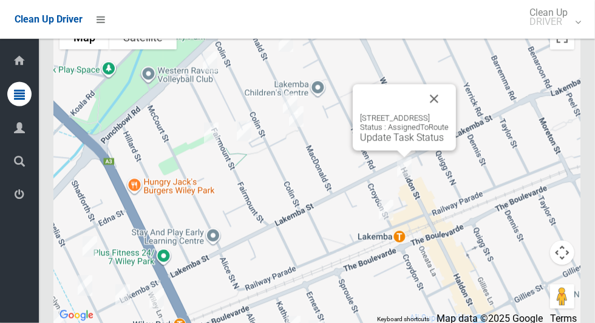
click at [449, 114] on button "Close" at bounding box center [434, 98] width 29 height 29
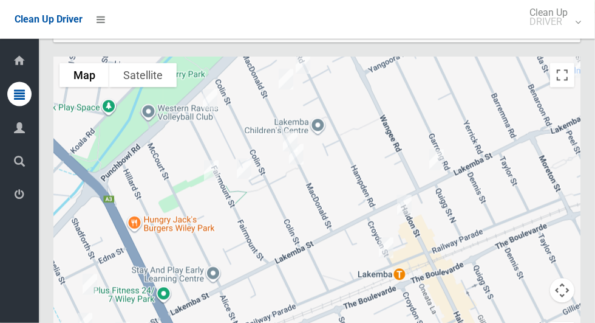
scroll to position [6098, 0]
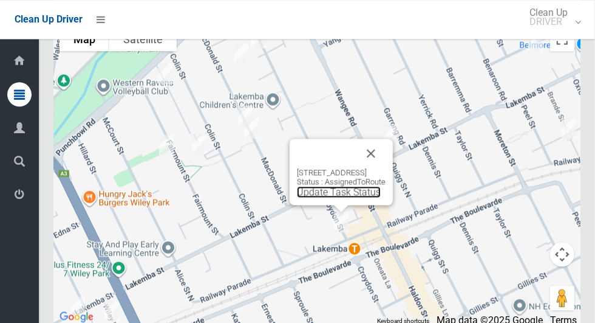
click at [320, 197] on link "Update Task Status" at bounding box center [339, 192] width 84 height 12
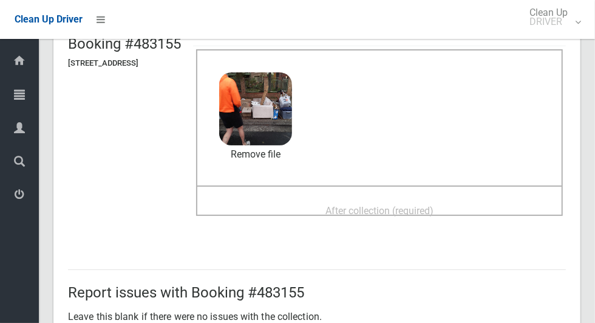
scroll to position [102, 0]
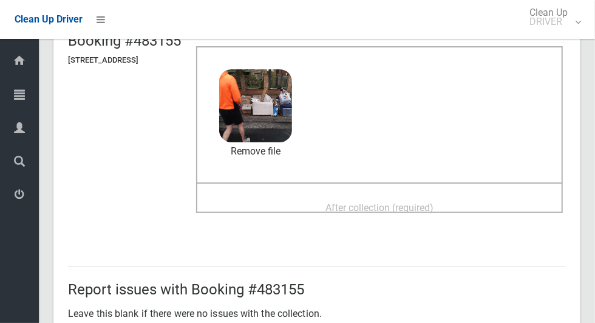
click at [351, 202] on span "After collection (required)" at bounding box center [380, 208] width 108 height 12
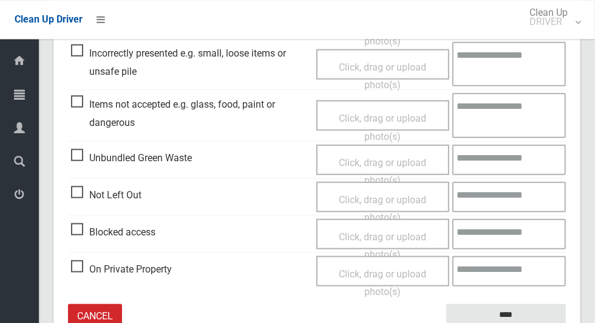
scroll to position [628, 0]
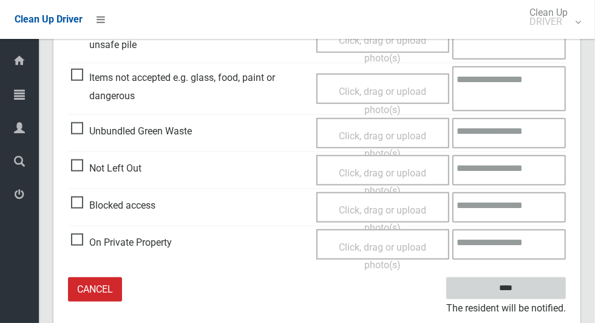
click at [527, 291] on input "****" at bounding box center [507, 288] width 120 height 22
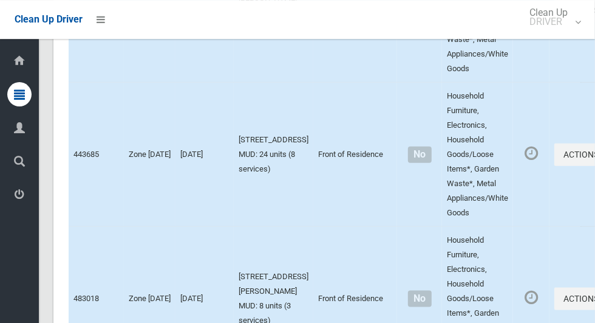
scroll to position [6100, 0]
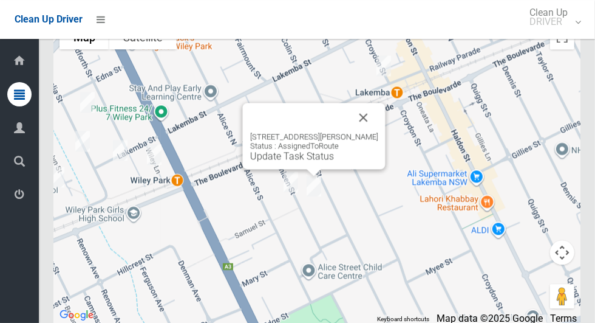
click at [379, 130] on button "Close" at bounding box center [363, 117] width 29 height 29
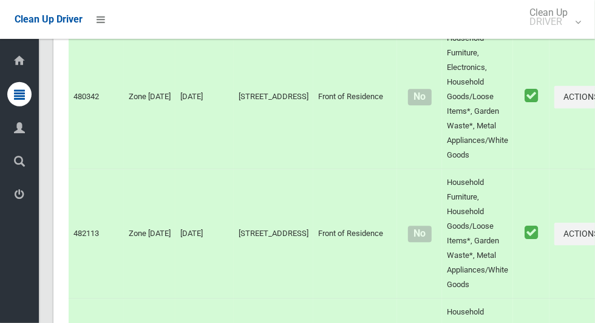
scroll to position [0, 0]
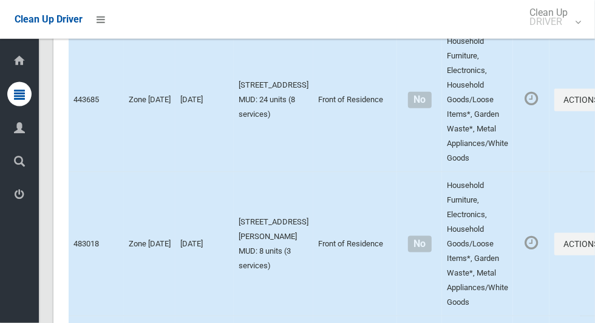
scroll to position [6100, 0]
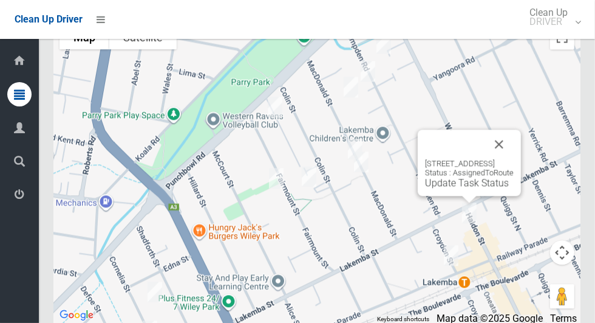
click at [440, 188] on link "Update Task Status" at bounding box center [467, 183] width 84 height 12
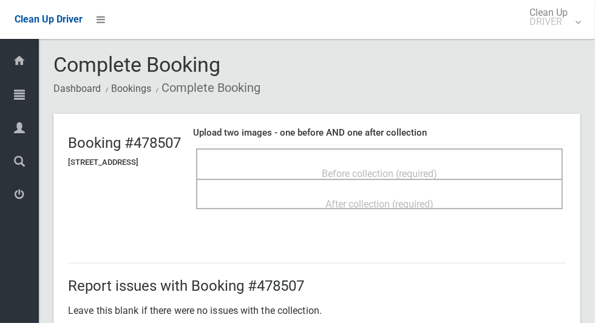
click at [431, 162] on div "Before collection (required)" at bounding box center [380, 173] width 340 height 22
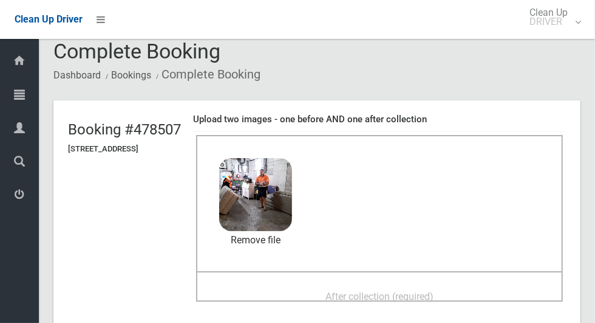
scroll to position [54, 0]
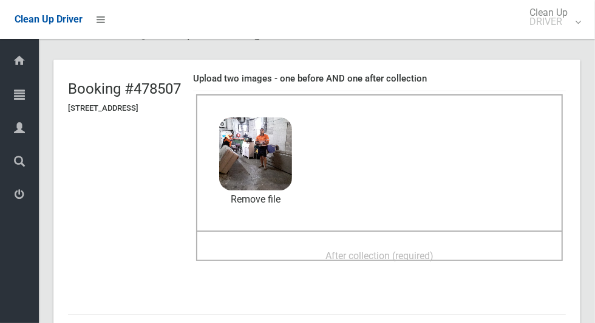
click at [349, 250] on span "After collection (required)" at bounding box center [380, 256] width 108 height 12
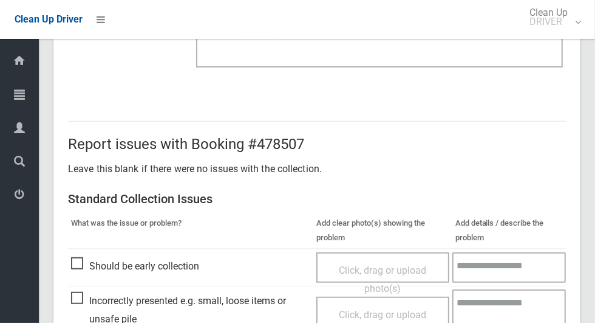
scroll to position [628, 0]
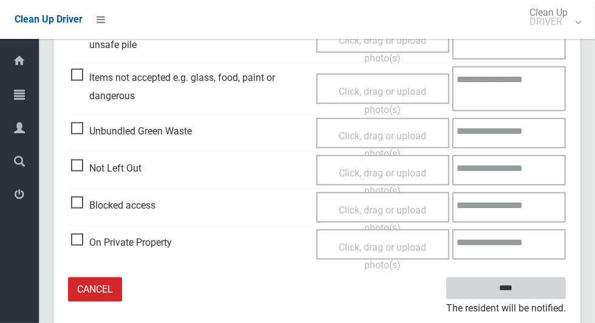
click at [527, 291] on input "****" at bounding box center [507, 288] width 120 height 22
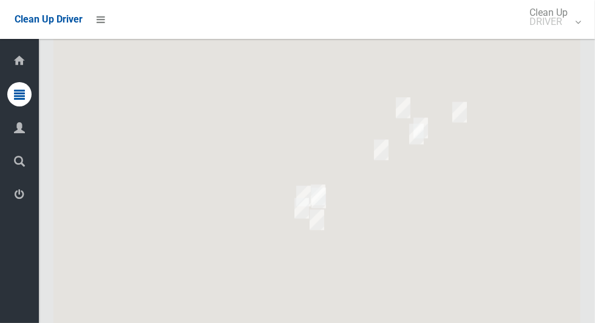
scroll to position [6100, 0]
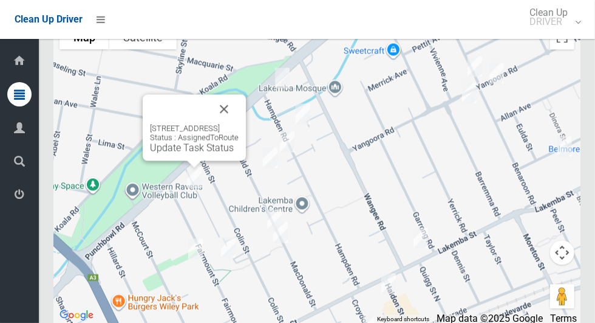
click at [239, 123] on button "Close" at bounding box center [224, 108] width 29 height 29
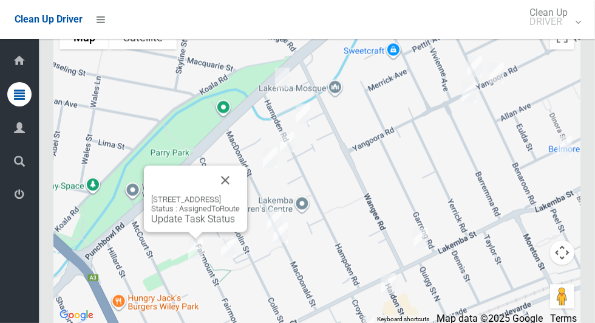
click at [240, 194] on button "Close" at bounding box center [225, 179] width 29 height 29
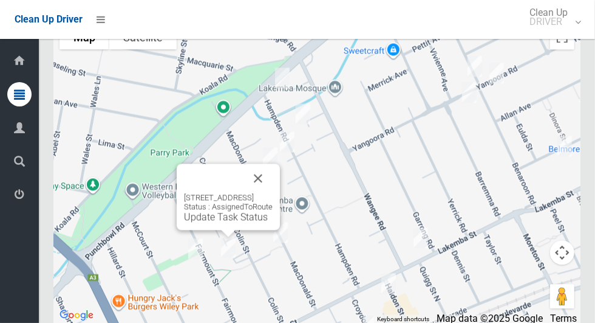
click at [273, 193] on button "Close" at bounding box center [258, 177] width 29 height 29
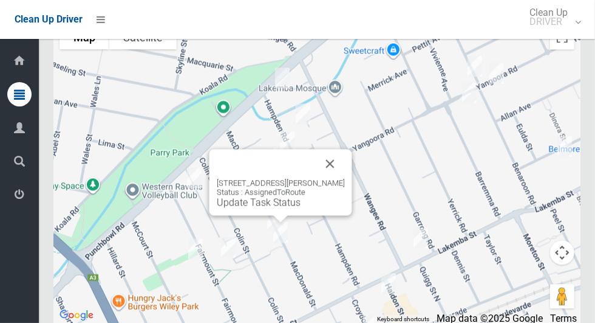
click at [338, 178] on button "Close" at bounding box center [330, 163] width 29 height 29
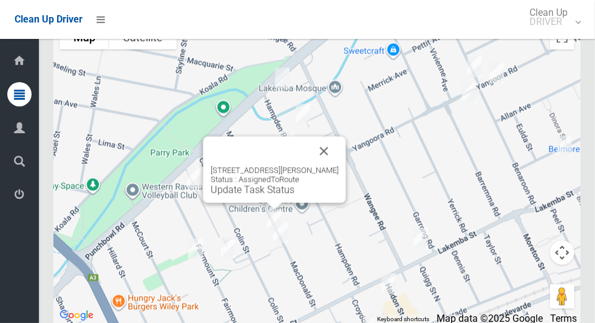
click at [339, 165] on button "Close" at bounding box center [324, 150] width 29 height 29
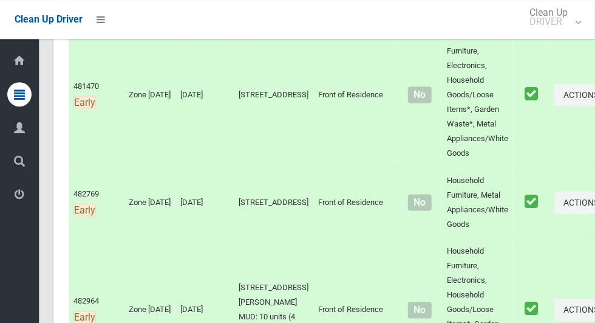
scroll to position [0, 0]
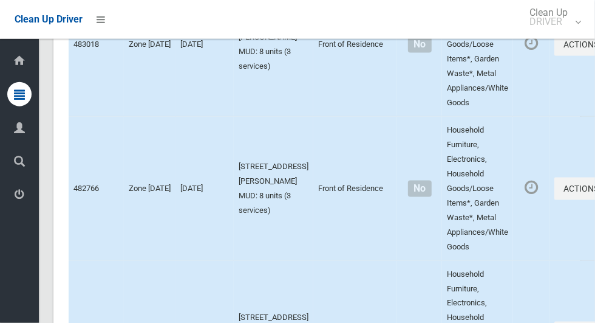
scroll to position [6100, 0]
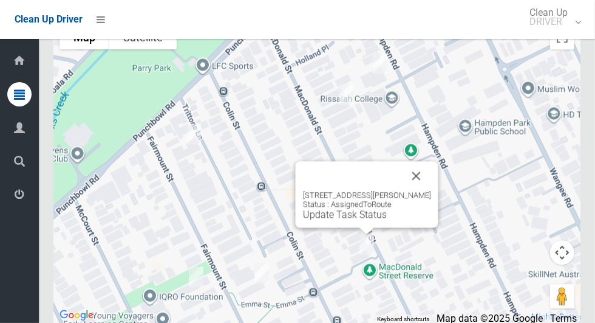
click at [347, 220] on link "Update Task Status" at bounding box center [345, 214] width 84 height 12
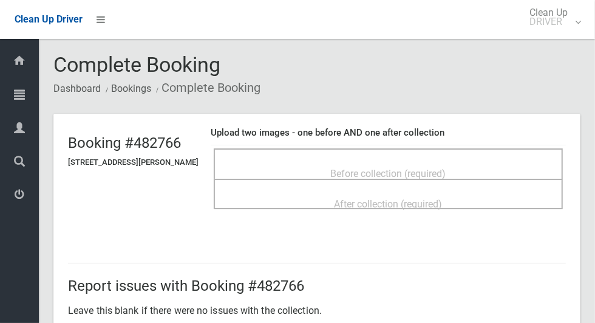
click at [369, 162] on div "Before collection (required)" at bounding box center [388, 173] width 323 height 22
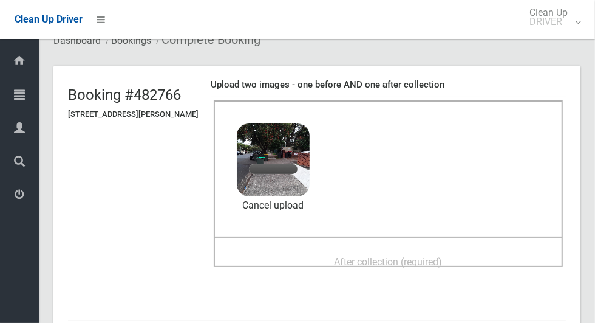
scroll to position [47, 0]
click at [352, 256] on span "After collection (required)" at bounding box center [389, 262] width 108 height 12
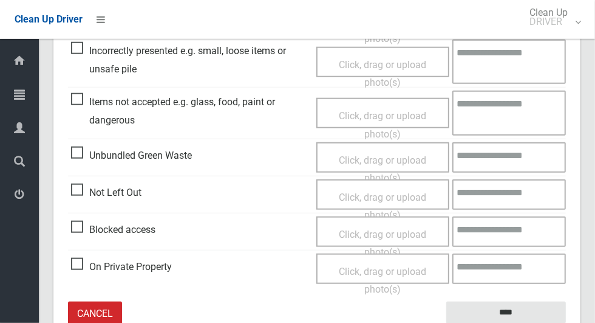
scroll to position [628, 0]
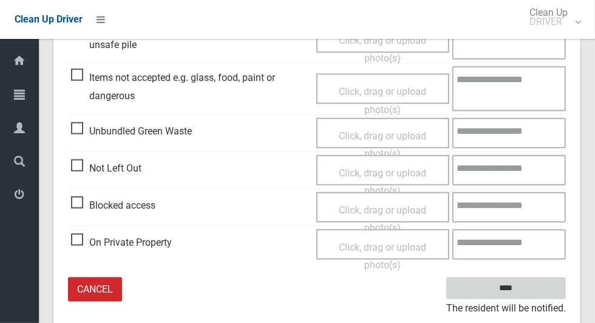
click at [530, 277] on input "****" at bounding box center [507, 288] width 120 height 22
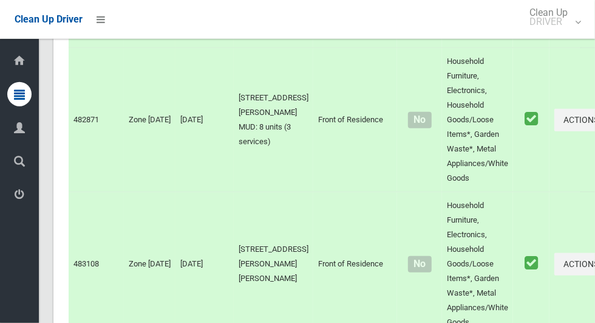
scroll to position [6100, 0]
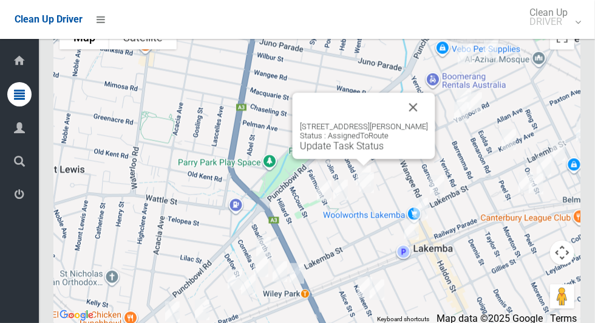
click at [339, 151] on link "Update Task Status" at bounding box center [342, 146] width 84 height 12
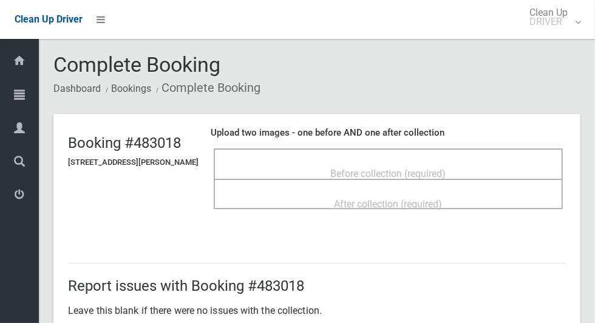
click at [347, 168] on span "Before collection (required)" at bounding box center [388, 174] width 115 height 12
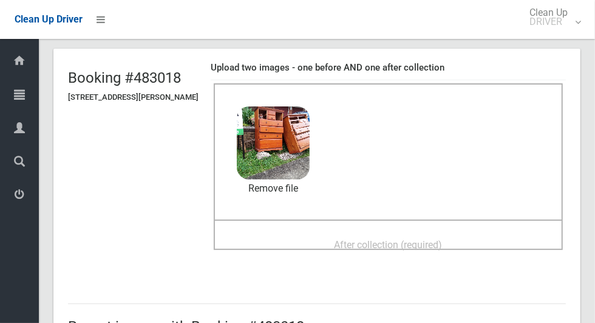
scroll to position [65, 0]
click at [351, 248] on span "After collection (required)" at bounding box center [389, 245] width 108 height 12
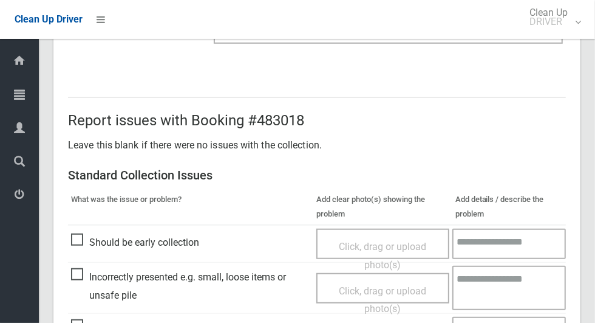
scroll to position [628, 0]
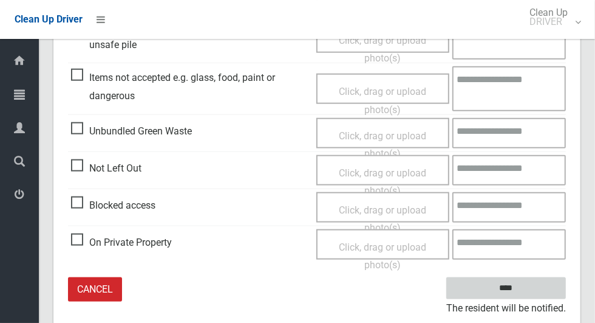
click at [527, 290] on input "****" at bounding box center [507, 288] width 120 height 22
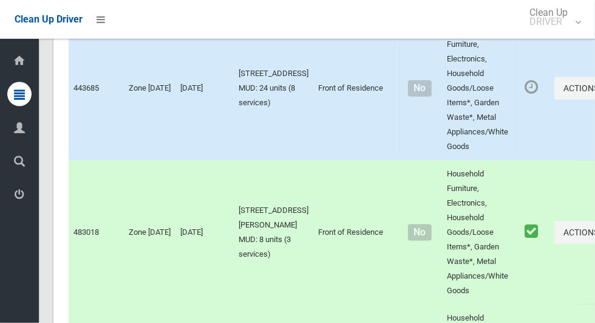
scroll to position [6100, 0]
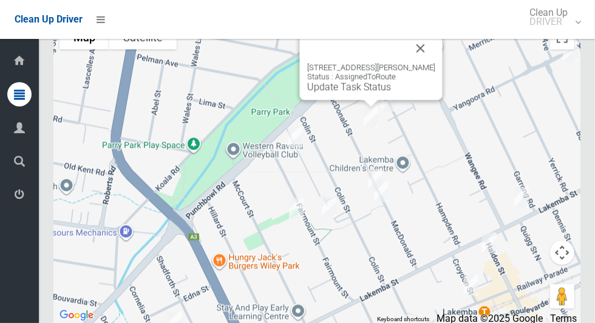
click at [349, 100] on div "65 MacDonald Street, LAKEMBA NSW 2195 Status : AssignedToRoute Update Task Stat…" at bounding box center [371, 66] width 143 height 66
click at [346, 92] on link "Update Task Status" at bounding box center [349, 87] width 84 height 12
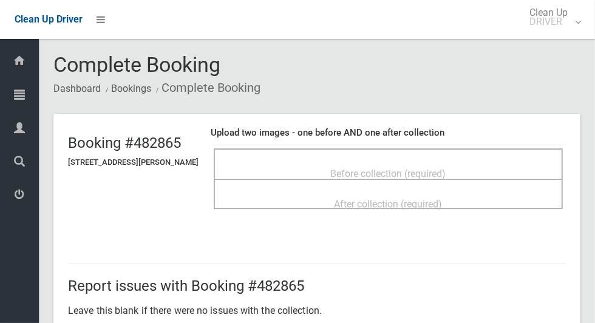
click at [349, 162] on div "Before collection (required)" at bounding box center [388, 173] width 323 height 22
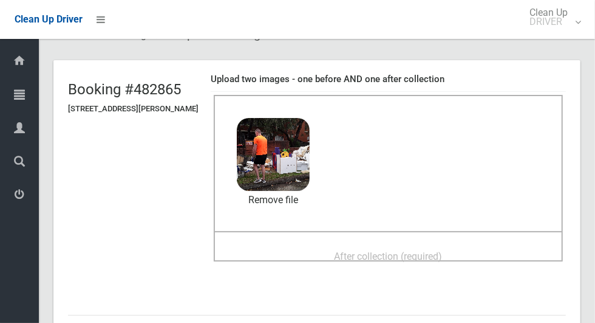
scroll to position [67, 0]
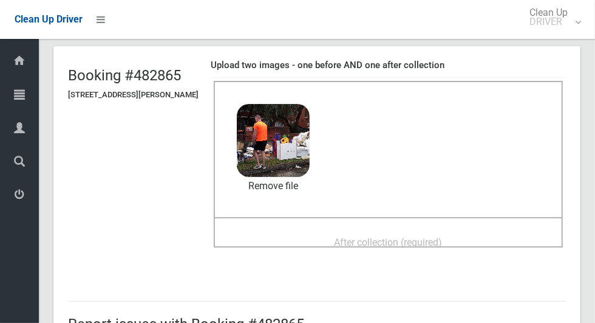
click at [344, 236] on span "After collection (required)" at bounding box center [389, 242] width 108 height 12
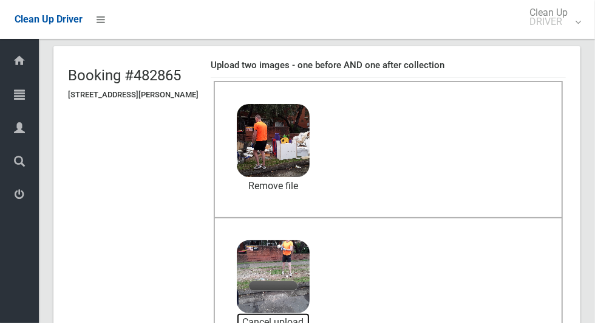
click at [300, 321] on link "Cancel upload" at bounding box center [273, 322] width 73 height 18
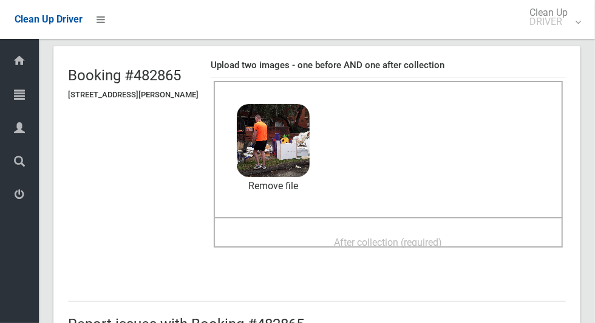
click at [362, 237] on span "After collection (required)" at bounding box center [389, 242] width 108 height 12
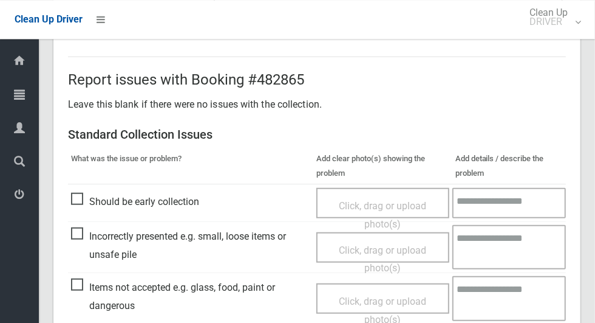
scroll to position [628, 0]
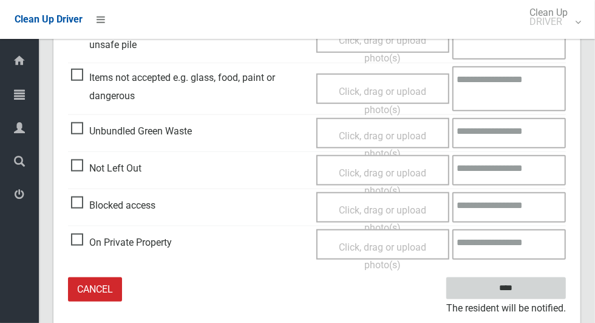
click at [524, 285] on input "****" at bounding box center [507, 288] width 120 height 22
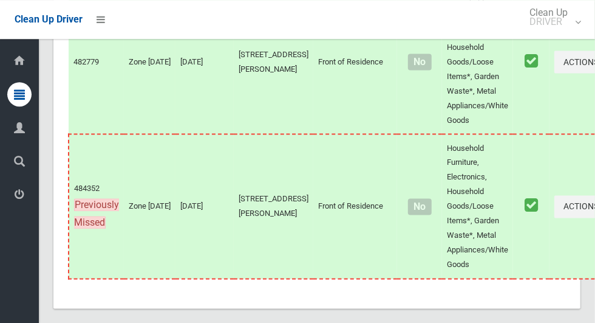
scroll to position [6100, 0]
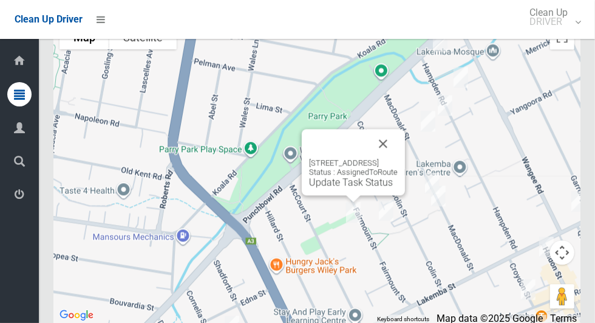
click at [398, 156] on button "Close" at bounding box center [383, 143] width 29 height 29
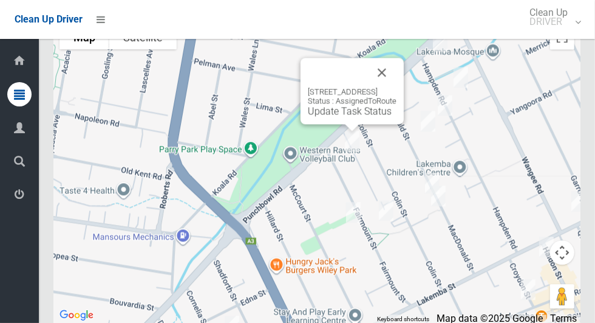
click at [397, 87] on button "Close" at bounding box center [382, 72] width 29 height 29
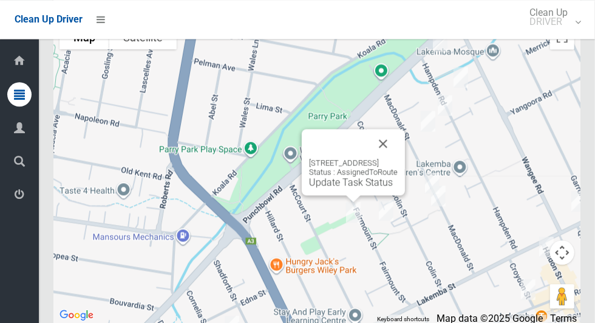
click at [398, 158] on button "Close" at bounding box center [383, 143] width 29 height 29
click at [398, 157] on button "Close" at bounding box center [383, 143] width 29 height 29
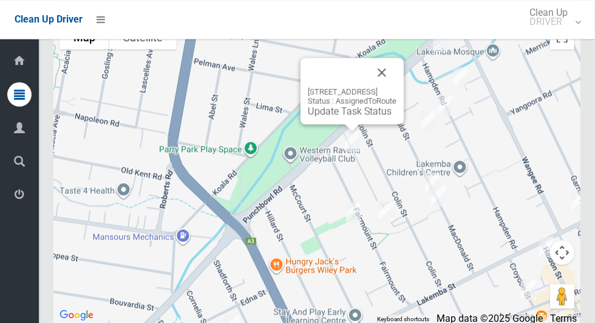
click at [333, 117] on div "73 Fairmount Street, LAKEMBA NSW 2195 Status : AssignedToRoute Update Task Stat…" at bounding box center [352, 102] width 89 height 30
click at [323, 117] on link "Update Task Status" at bounding box center [350, 111] width 84 height 12
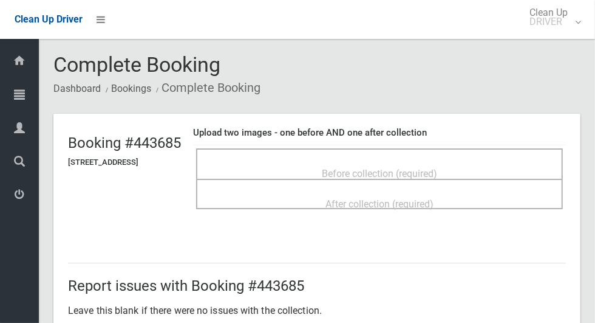
click at [326, 162] on div "Before collection (required)" at bounding box center [380, 173] width 340 height 22
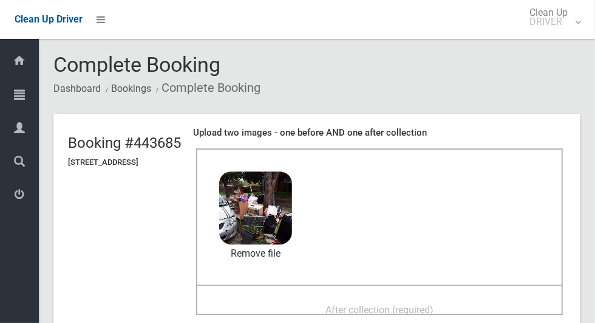
click at [434, 304] on span "After collection (required)" at bounding box center [380, 310] width 108 height 12
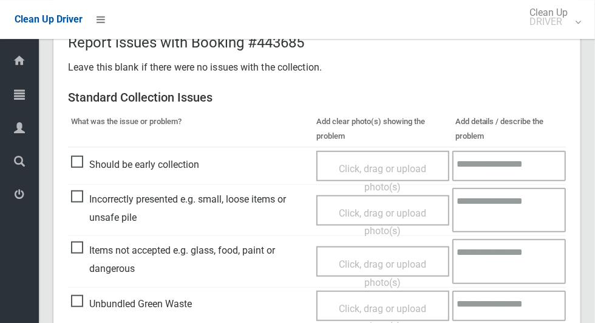
scroll to position [628, 0]
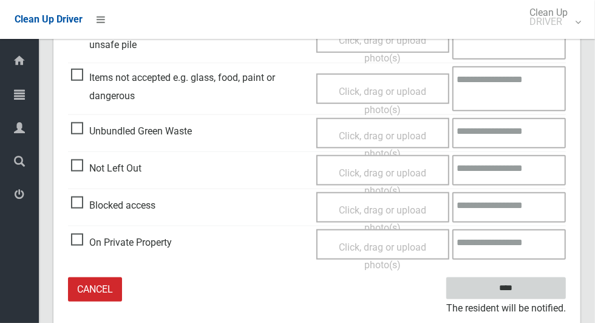
click at [527, 296] on input "****" at bounding box center [507, 288] width 120 height 22
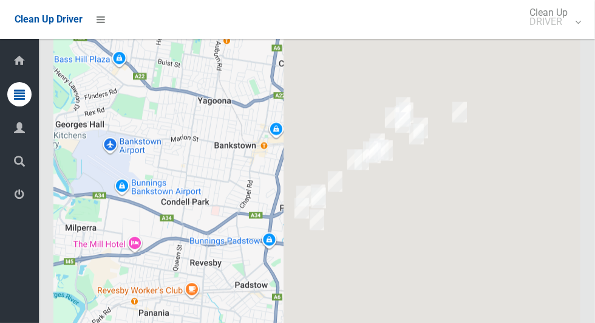
scroll to position [6100, 0]
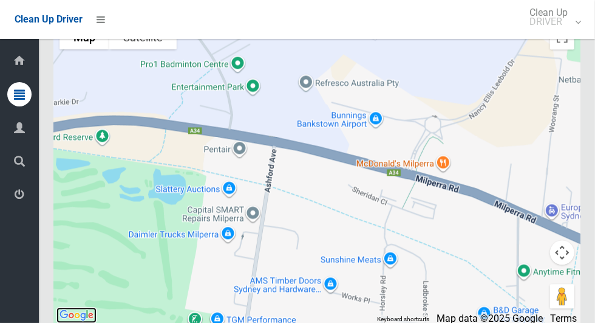
click at [78, 322] on img "Click to see this area on Google Maps" at bounding box center [77, 315] width 40 height 16
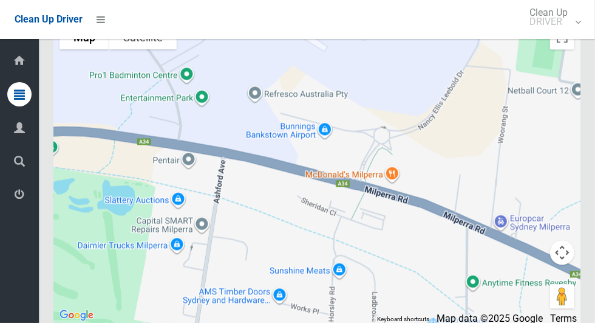
click at [211, 300] on div at bounding box center [316, 171] width 527 height 304
